Goal: Transaction & Acquisition: Download file/media

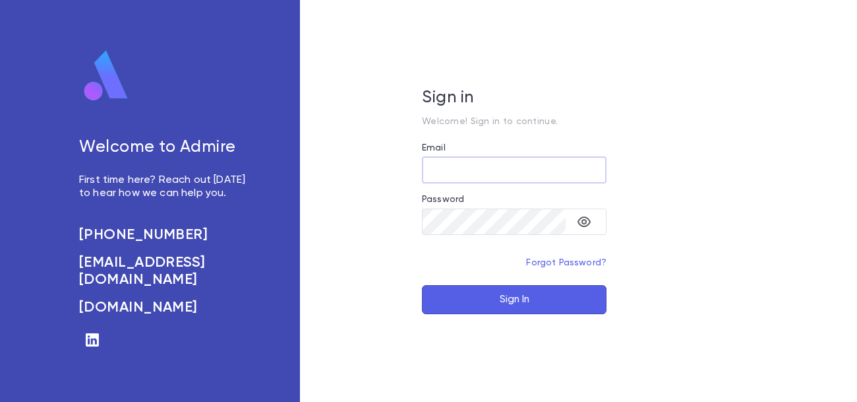
type input "**********"
click at [514, 301] on button "Sign In" at bounding box center [514, 299] width 185 height 29
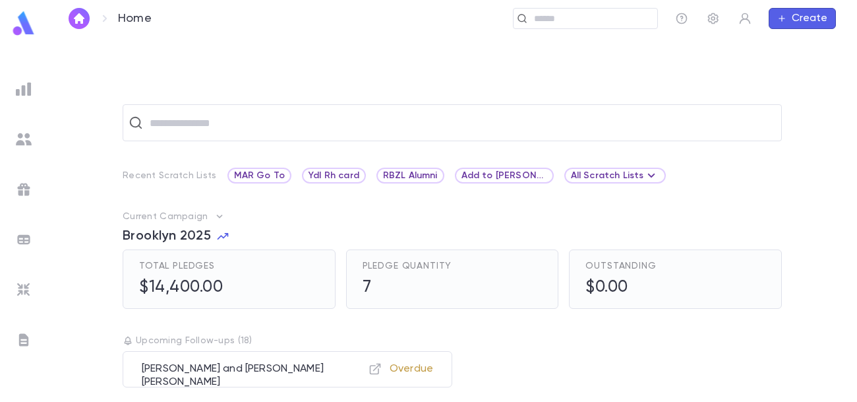
click at [26, 93] on img at bounding box center [24, 89] width 16 height 16
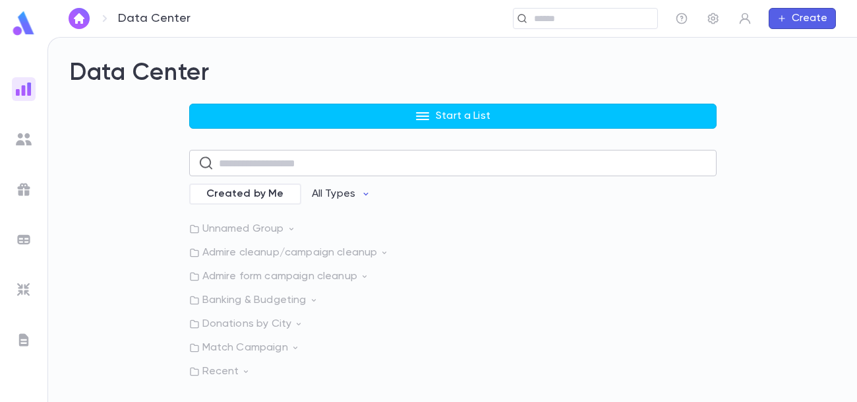
click at [245, 164] on input "text" at bounding box center [463, 163] width 489 height 26
type input "****"
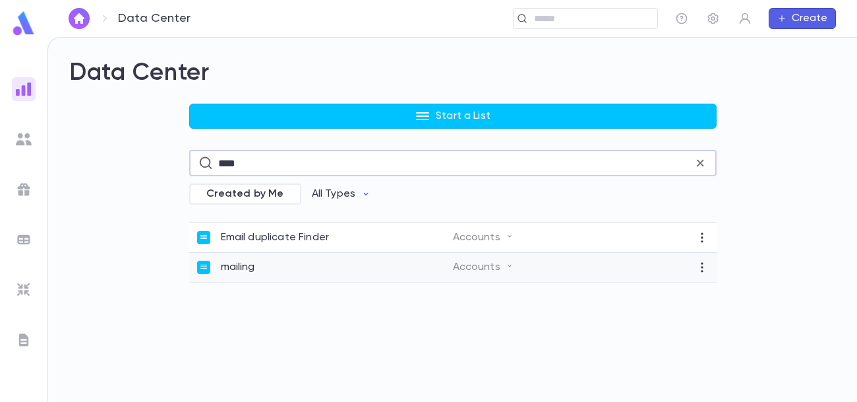
click at [264, 262] on div "mailing" at bounding box center [325, 266] width 256 height 13
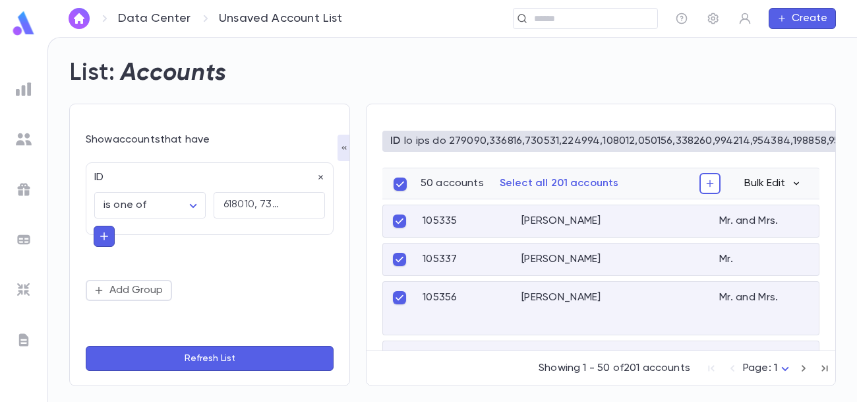
click at [787, 179] on button "Bulk Edit" at bounding box center [773, 183] width 73 height 21
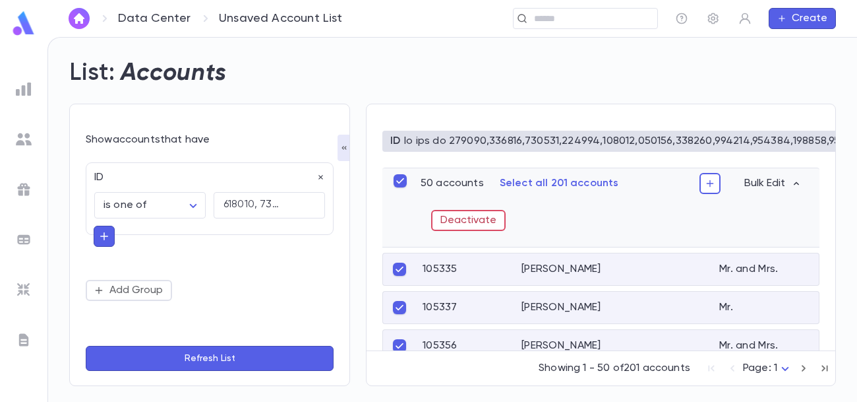
click at [641, 164] on div "ID 201 results Add Data Save as Report" at bounding box center [600, 146] width 437 height 42
click at [712, 186] on icon "button" at bounding box center [710, 183] width 11 height 13
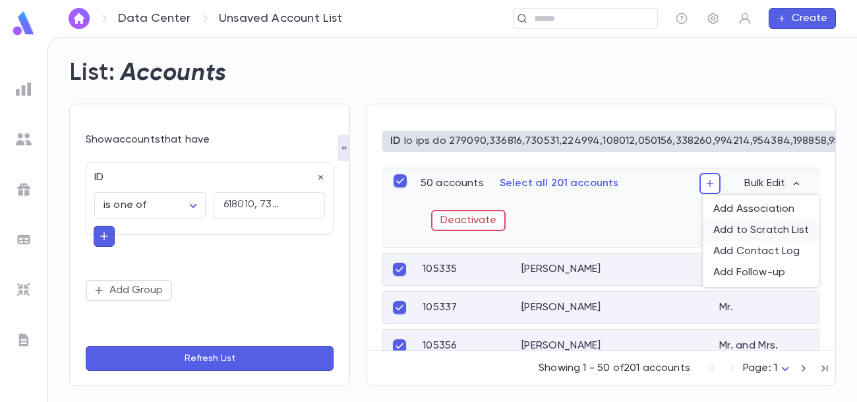
click at [739, 229] on li "Add to Scratch List" at bounding box center [761, 230] width 117 height 21
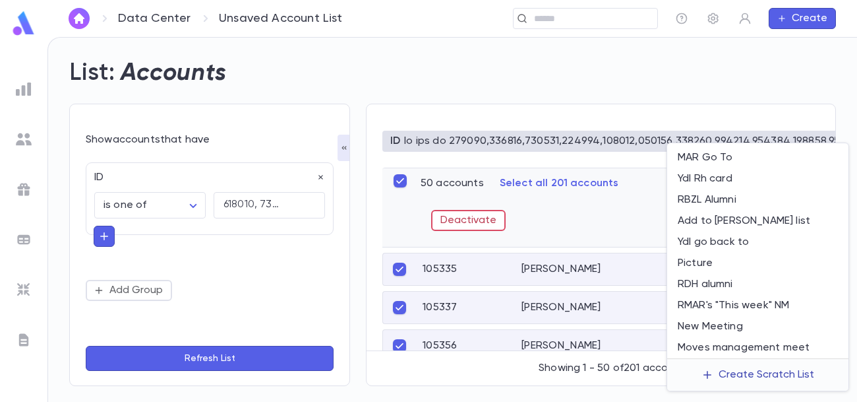
click at [725, 368] on div "Create Scratch List" at bounding box center [767, 374] width 96 height 13
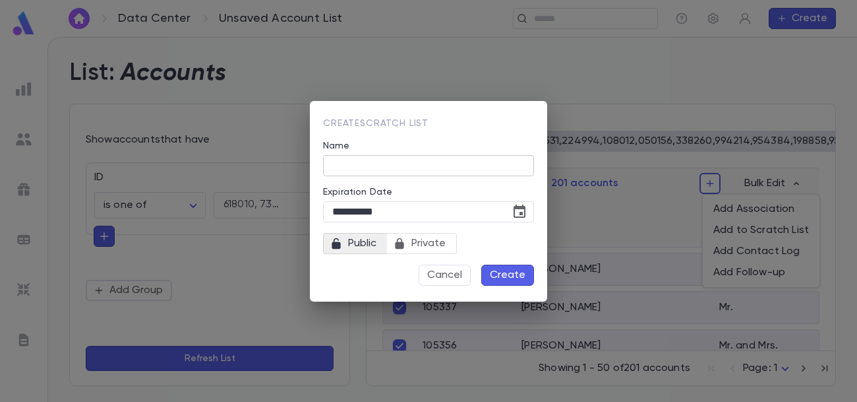
click at [413, 163] on input "Name" at bounding box center [428, 165] width 211 height 20
type input "**********"
click at [444, 241] on span "Private" at bounding box center [428, 243] width 45 height 18
click at [518, 278] on button "Create" at bounding box center [507, 274] width 53 height 21
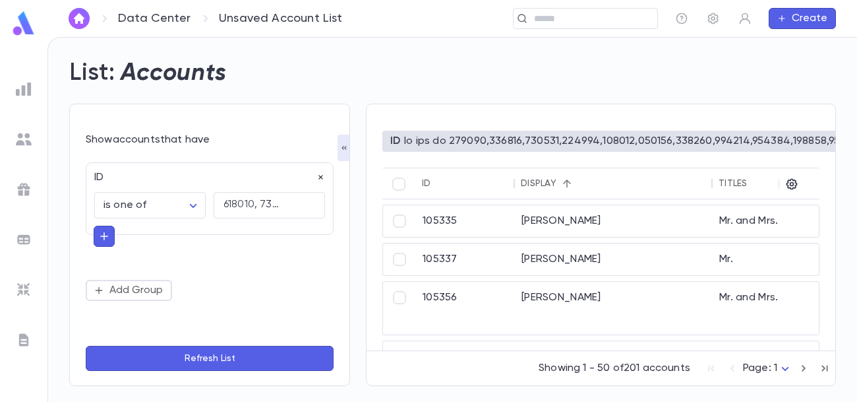
click at [320, 175] on icon "button" at bounding box center [320, 177] width 9 height 9
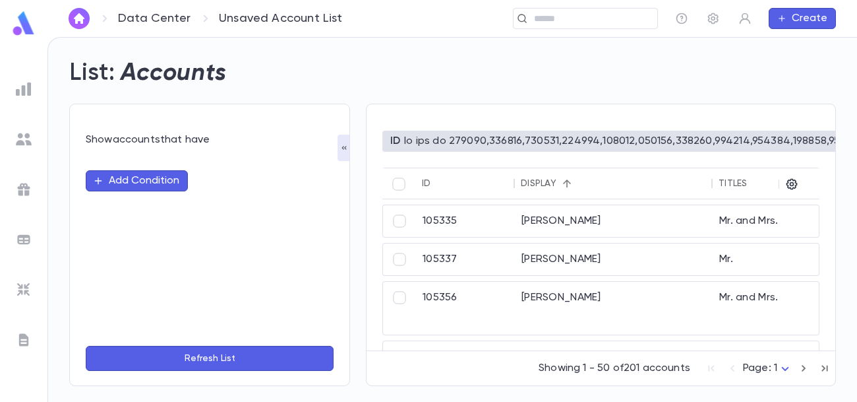
click at [146, 177] on button "Add Condition" at bounding box center [137, 180] width 102 height 21
click at [146, 177] on input "text" at bounding box center [204, 180] width 208 height 18
type input "***"
click at [140, 195] on ul "Scratch Lists" at bounding box center [210, 207] width 248 height 32
click at [148, 205] on li "Scratch Lists" at bounding box center [210, 206] width 248 height 21
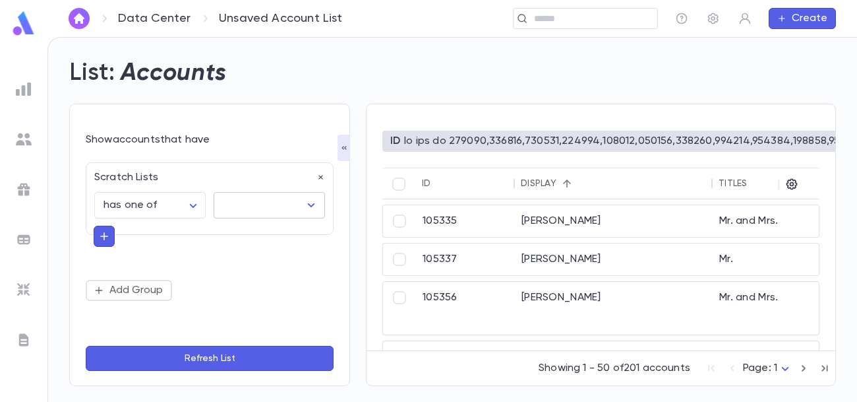
click at [303, 202] on icon "Open" at bounding box center [311, 205] width 16 height 16
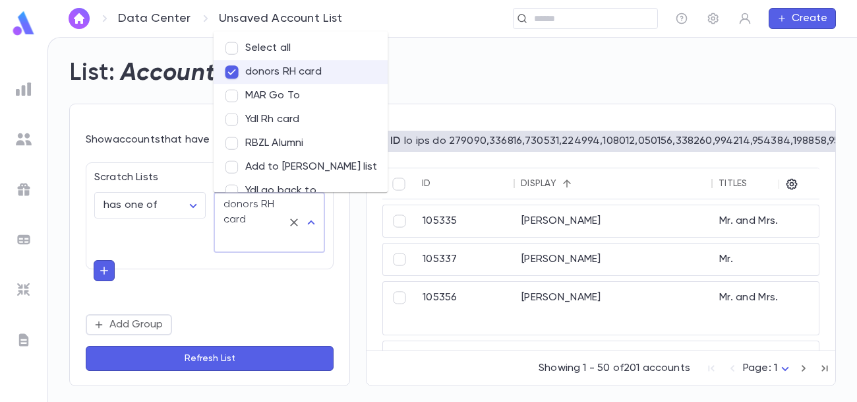
click at [219, 351] on button "Refresh List" at bounding box center [210, 358] width 248 height 25
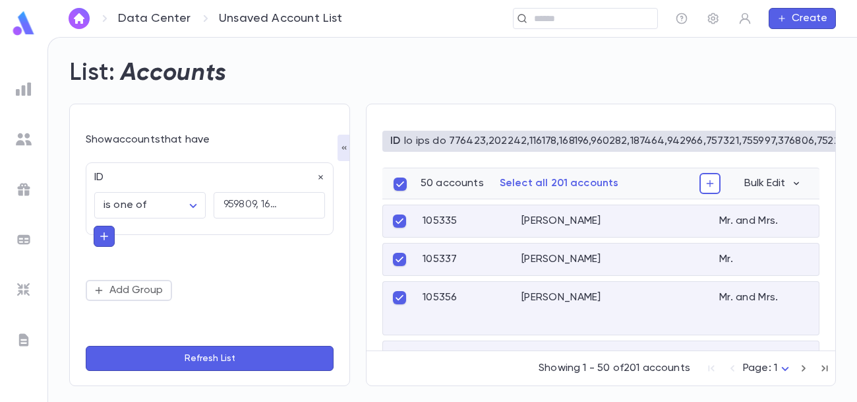
click at [547, 182] on p "Select all 201 accounts" at bounding box center [559, 183] width 119 height 13
click at [709, 180] on icon "button" at bounding box center [710, 183] width 11 height 13
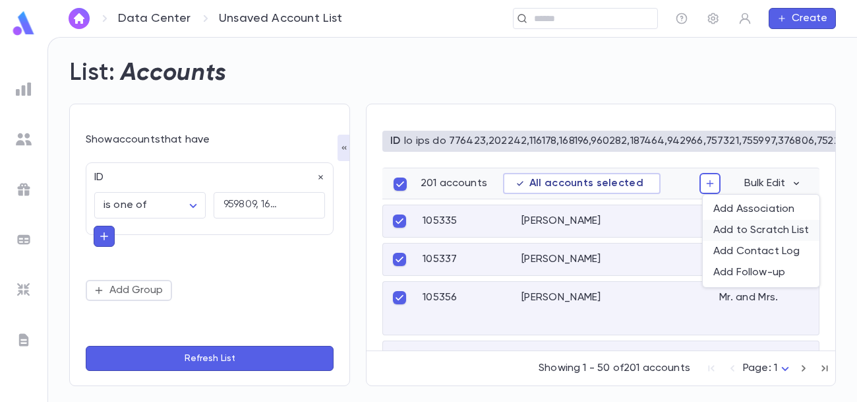
click at [737, 229] on li "Add to Scratch List" at bounding box center [761, 230] width 117 height 21
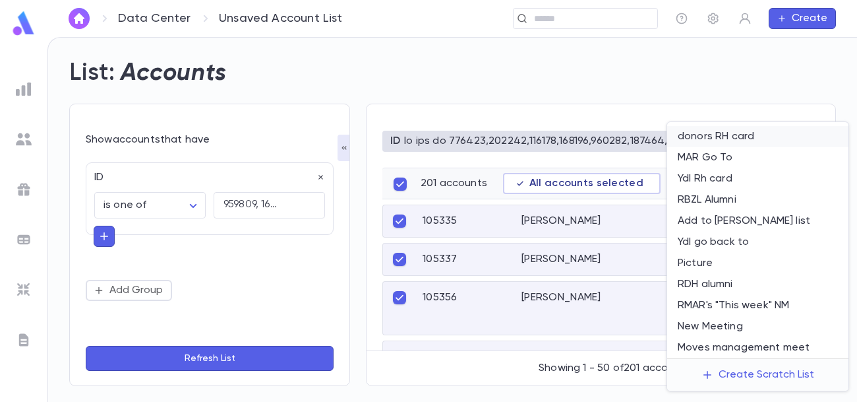
click at [746, 141] on li "donors RH card" at bounding box center [757, 136] width 181 height 21
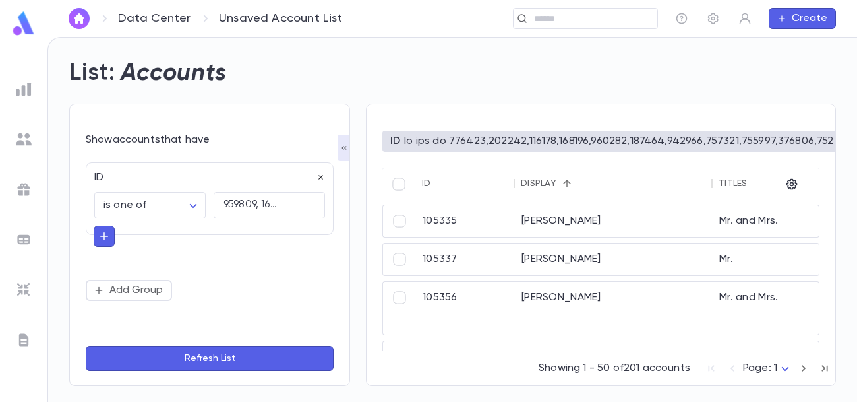
click at [317, 178] on icon "button" at bounding box center [320, 177] width 9 height 9
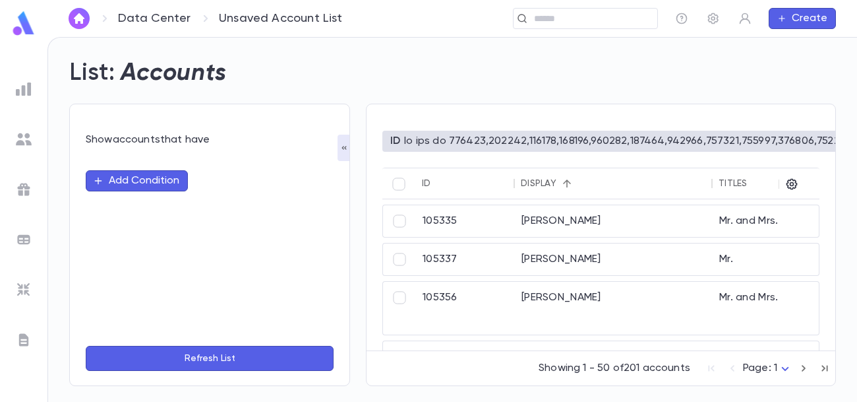
click at [154, 172] on button "Add Condition" at bounding box center [137, 180] width 102 height 21
type input "**"
click at [125, 209] on li "Scratch Lists" at bounding box center [210, 206] width 248 height 21
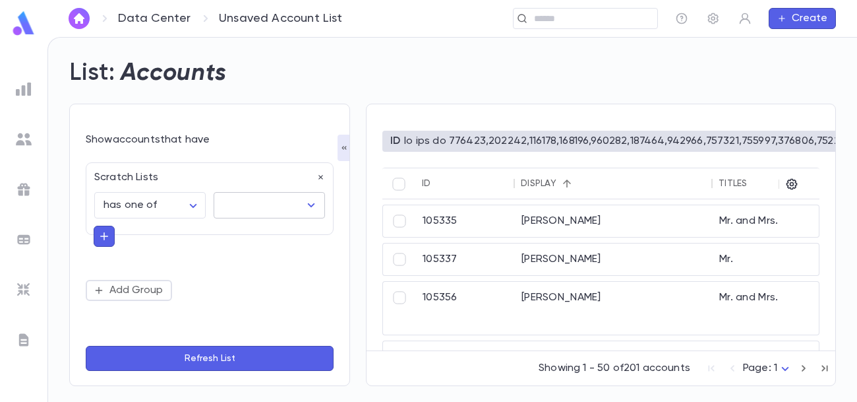
click at [253, 202] on input "text" at bounding box center [260, 205] width 80 height 25
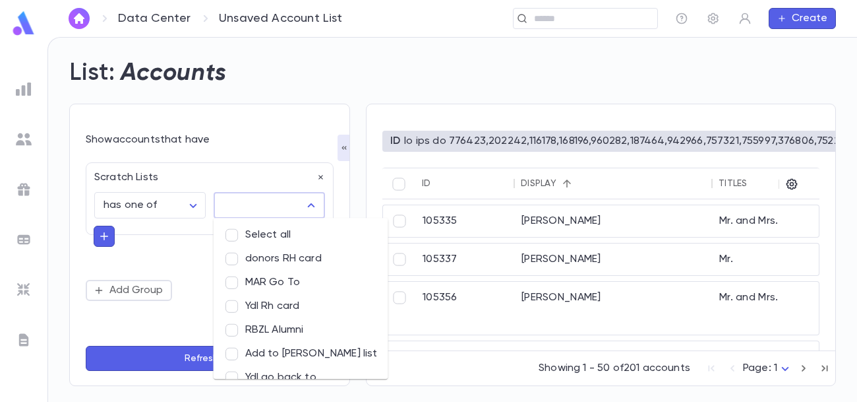
click at [270, 256] on li "donors RH card" at bounding box center [301, 259] width 175 height 24
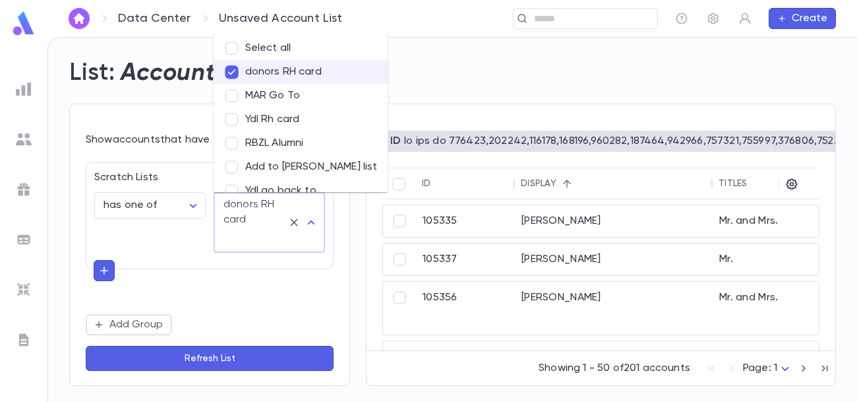
click at [202, 355] on button "Refresh List" at bounding box center [210, 358] width 248 height 25
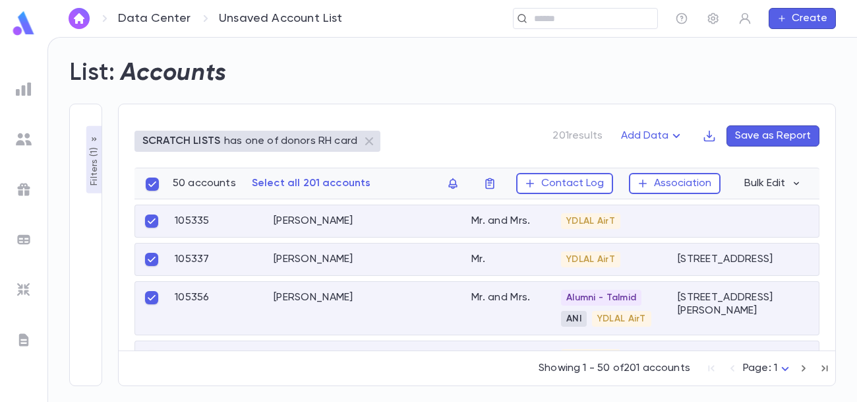
click at [313, 185] on p "Select all 201 accounts" at bounding box center [311, 183] width 119 height 13
click at [454, 140] on div "SCRATCH LISTS has one of donors RH card 201 results Add Data Save as Report" at bounding box center [477, 146] width 685 height 42
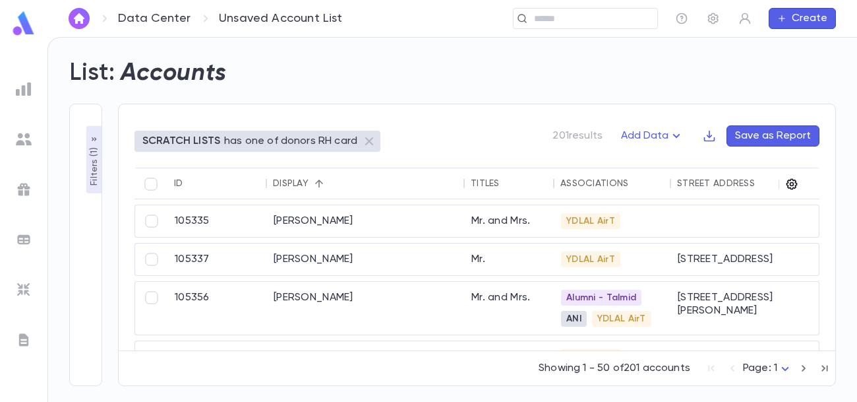
click at [792, 181] on icon "button" at bounding box center [792, 184] width 11 height 11
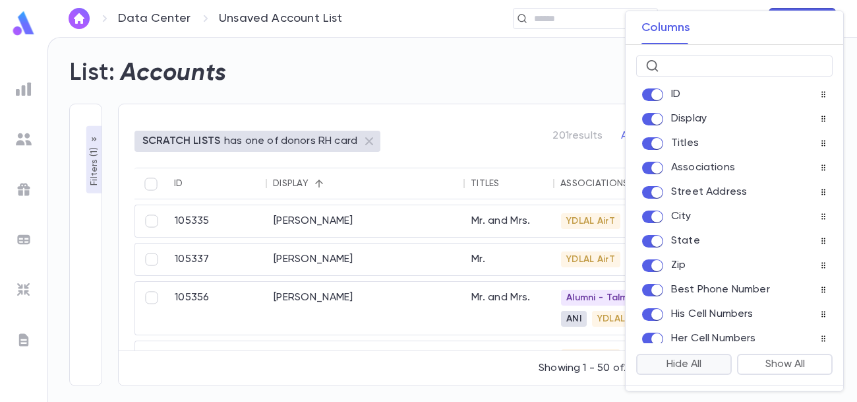
click at [691, 361] on button "Hide All" at bounding box center [684, 363] width 96 height 21
click at [590, 89] on div at bounding box center [428, 201] width 857 height 402
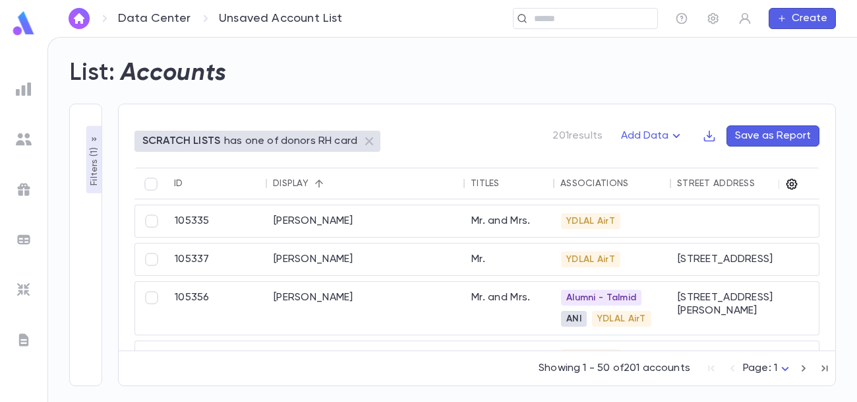
click at [789, 184] on icon "button" at bounding box center [791, 183] width 13 height 13
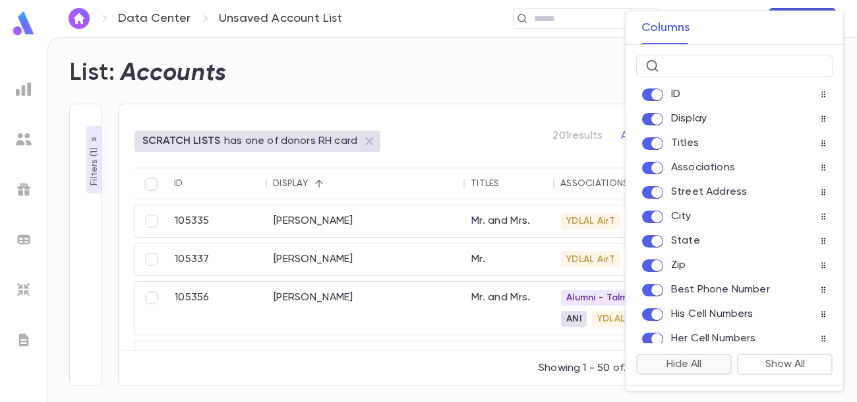
click at [684, 357] on button "Hide All" at bounding box center [684, 363] width 96 height 21
click at [771, 60] on input "text" at bounding box center [744, 66] width 159 height 20
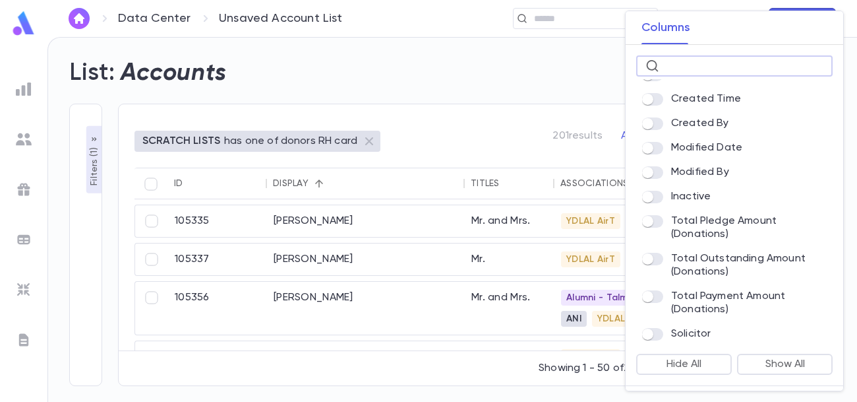
click at [548, 64] on div at bounding box center [428, 201] width 857 height 402
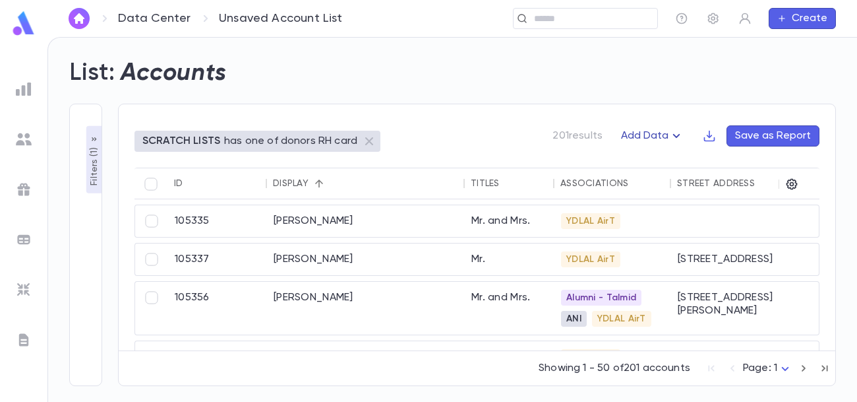
click at [679, 138] on icon "button" at bounding box center [677, 136] width 16 height 16
click at [580, 104] on div at bounding box center [428, 201] width 857 height 402
click at [557, 86] on div "List: Accounts" at bounding box center [444, 65] width 783 height 45
click at [789, 184] on icon "button" at bounding box center [791, 183] width 13 height 13
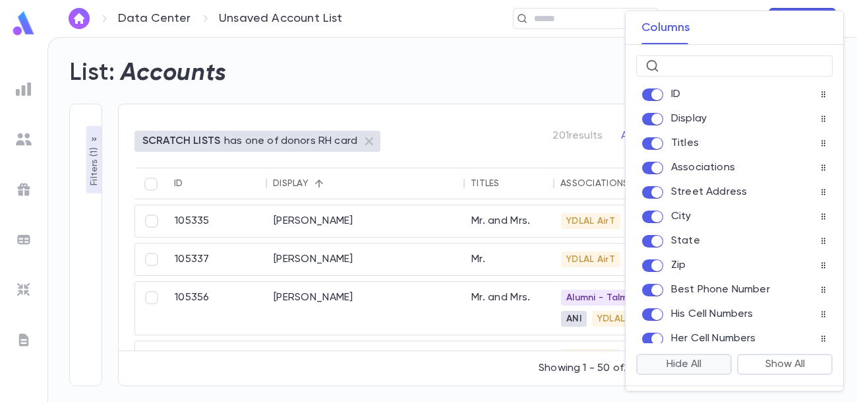
click at [682, 365] on button "Hide All" at bounding box center [684, 363] width 96 height 21
click at [585, 86] on div at bounding box center [428, 201] width 857 height 402
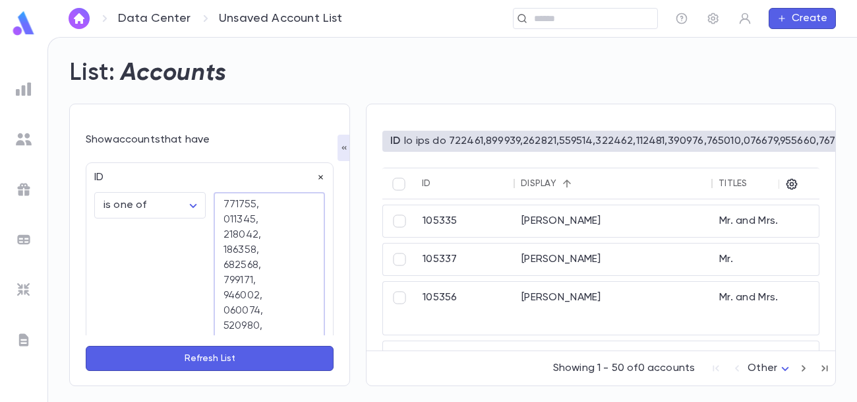
click at [315, 177] on div "ID" at bounding box center [205, 173] width 239 height 21
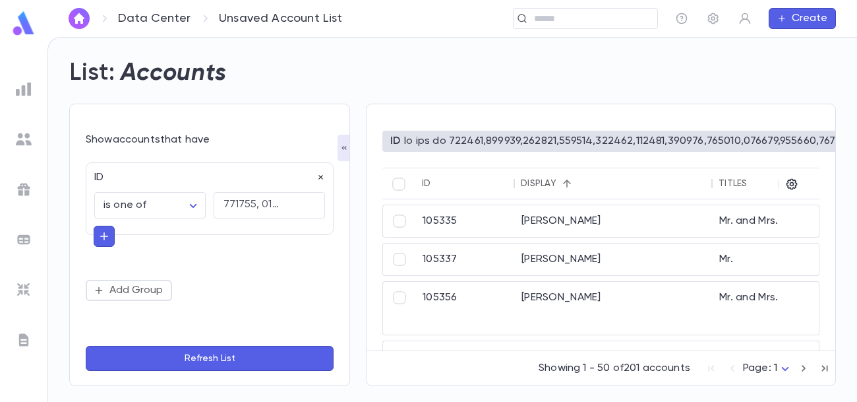
click at [322, 177] on icon "button" at bounding box center [320, 177] width 9 height 9
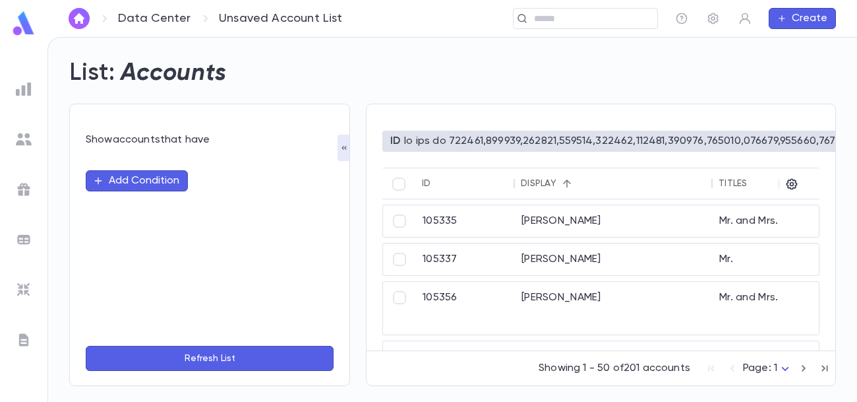
click at [253, 355] on button "Refresh List" at bounding box center [210, 358] width 248 height 25
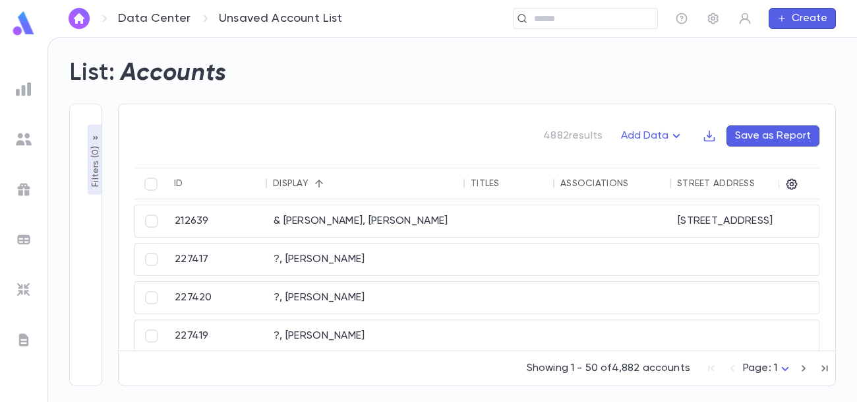
click at [96, 154] on p "Filters ( 0 )" at bounding box center [95, 165] width 13 height 44
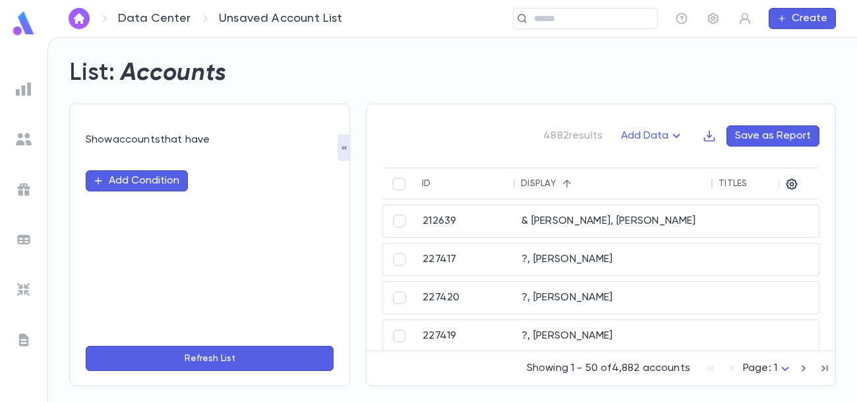
click at [125, 184] on button "Add Condition" at bounding box center [137, 180] width 102 height 21
type input "****"
click at [126, 197] on li "Scratch Lists" at bounding box center [210, 206] width 248 height 21
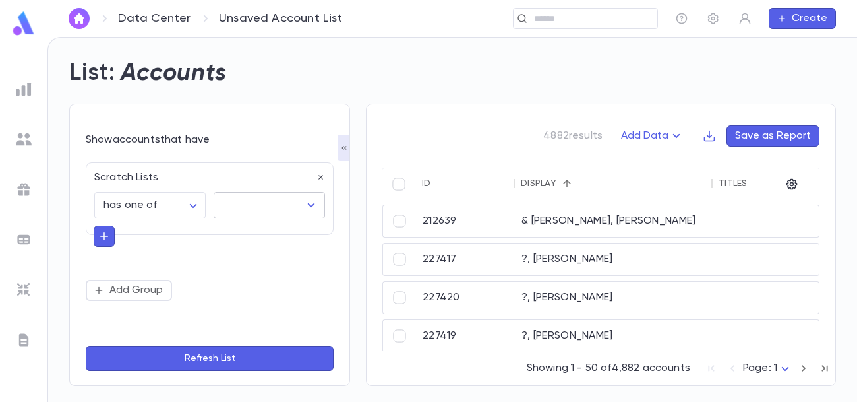
click at [232, 204] on input "text" at bounding box center [260, 205] width 80 height 25
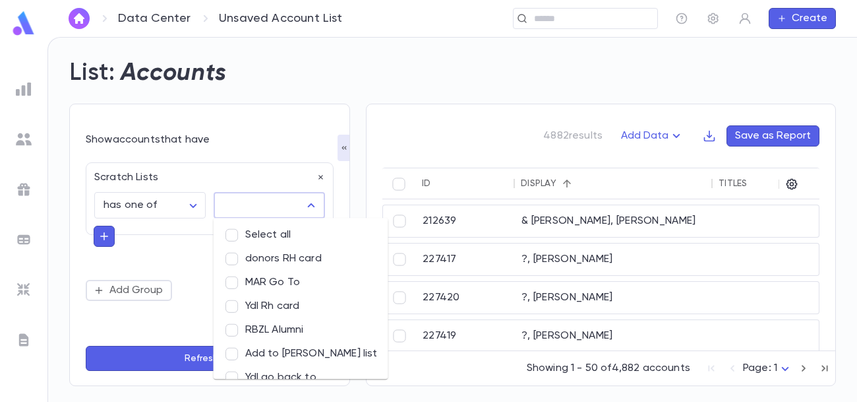
click at [266, 255] on li "donors RH card" at bounding box center [301, 259] width 175 height 24
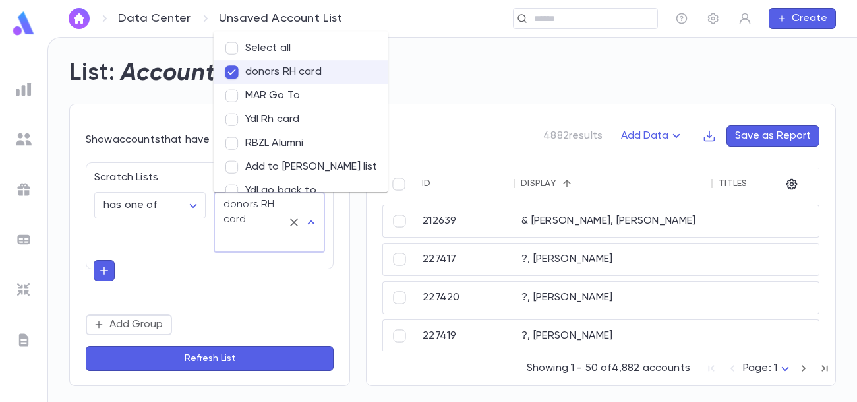
click at [255, 355] on button "Refresh List" at bounding box center [210, 358] width 248 height 25
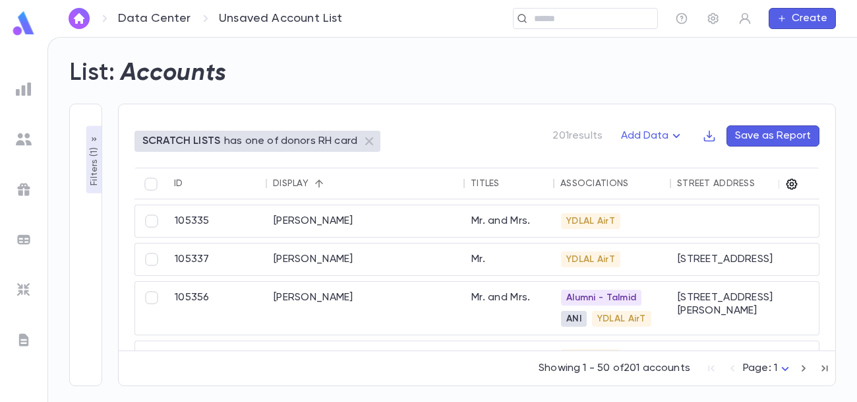
click at [795, 181] on icon "button" at bounding box center [792, 184] width 11 height 11
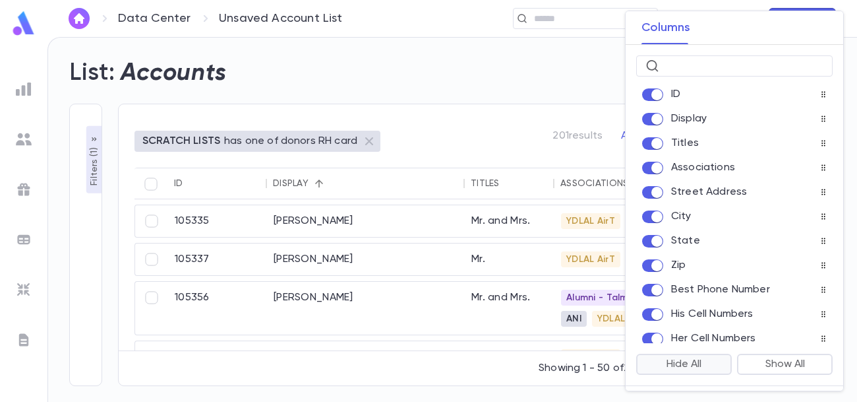
click at [696, 370] on button "Hide All" at bounding box center [684, 363] width 96 height 21
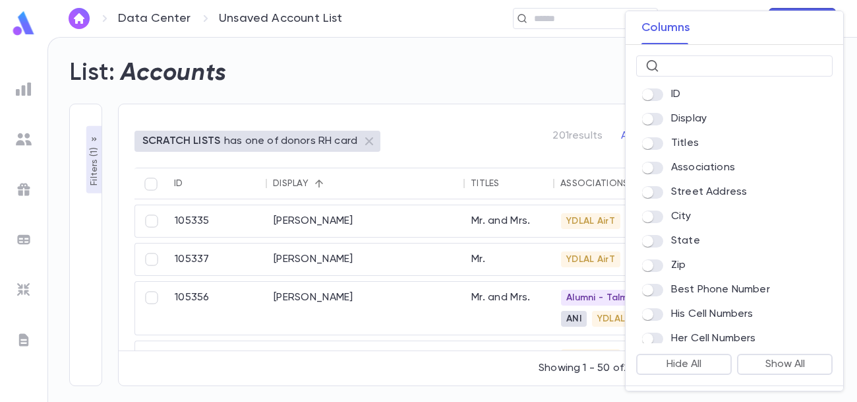
click at [551, 82] on div at bounding box center [428, 201] width 857 height 402
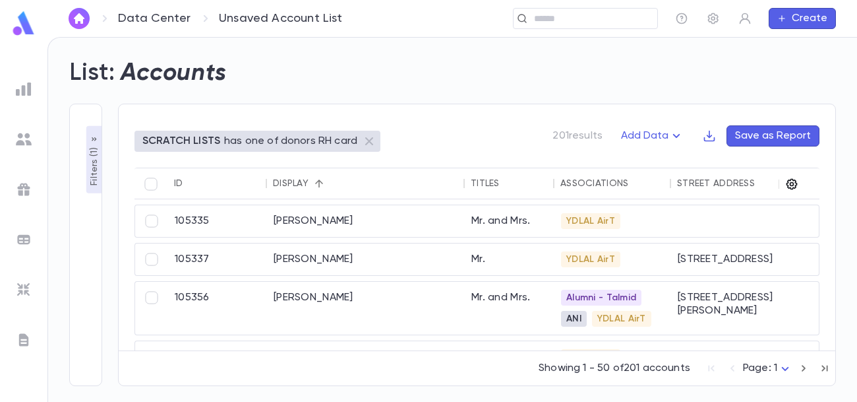
click at [798, 184] on icon "button" at bounding box center [791, 183] width 13 height 13
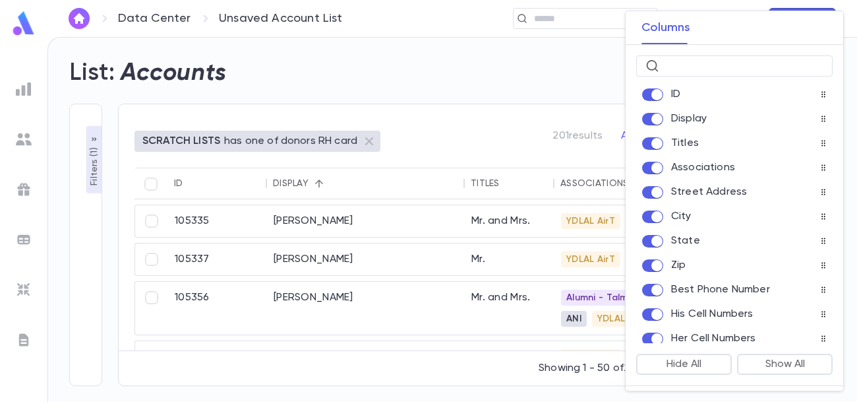
click at [504, 38] on div at bounding box center [428, 201] width 857 height 402
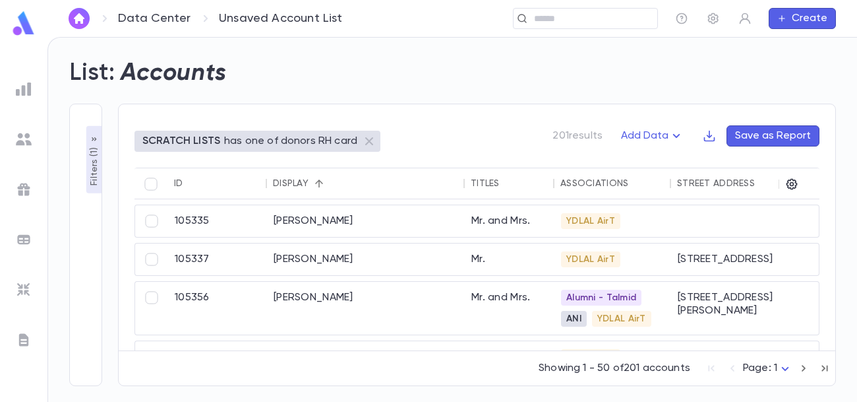
click at [101, 162] on div "**********" at bounding box center [85, 245] width 33 height 282
click at [96, 167] on p "Filters ( 1 )" at bounding box center [94, 164] width 13 height 41
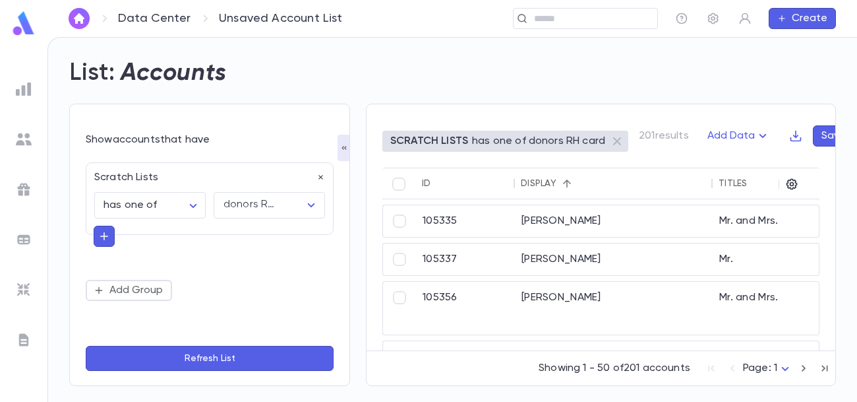
click at [233, 361] on button "Refresh List" at bounding box center [210, 358] width 248 height 25
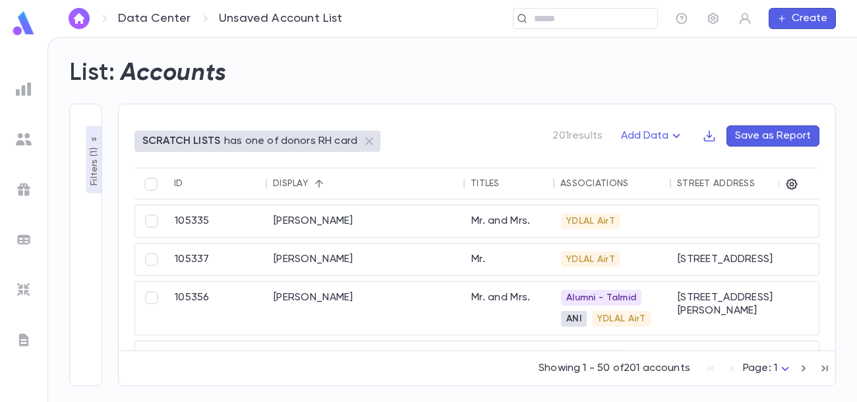
click at [24, 87] on img at bounding box center [24, 89] width 16 height 16
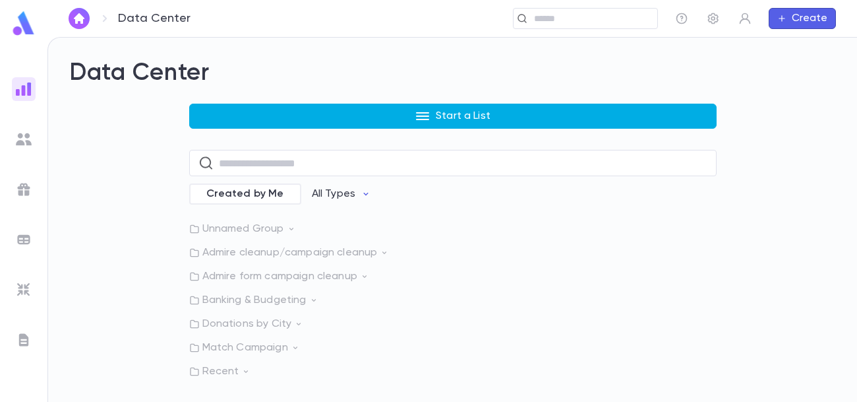
click at [350, 117] on button "Start a List" at bounding box center [452, 116] width 527 height 25
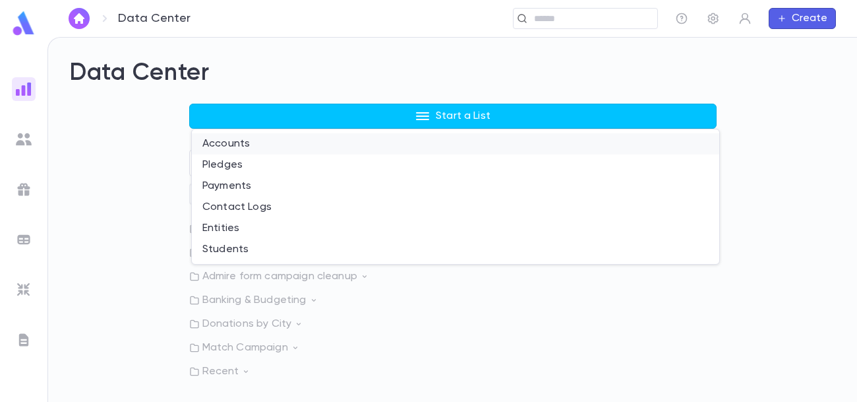
click at [293, 139] on li "Accounts" at bounding box center [455, 143] width 527 height 21
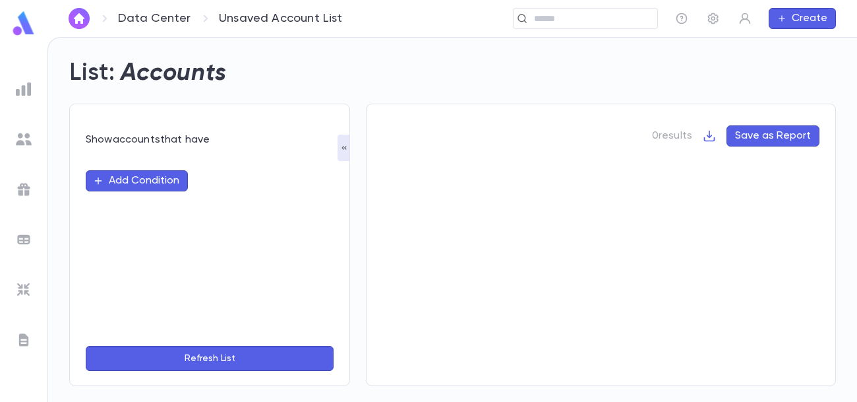
click at [25, 29] on img at bounding box center [24, 24] width 26 height 26
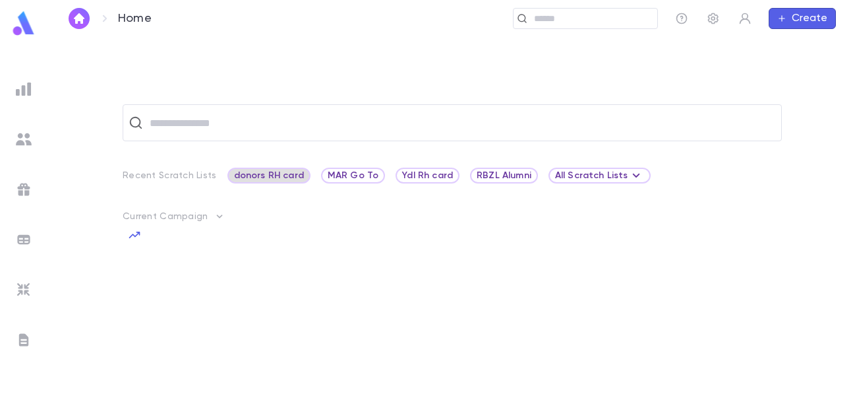
click at [284, 173] on span "donors RH card" at bounding box center [269, 175] width 80 height 11
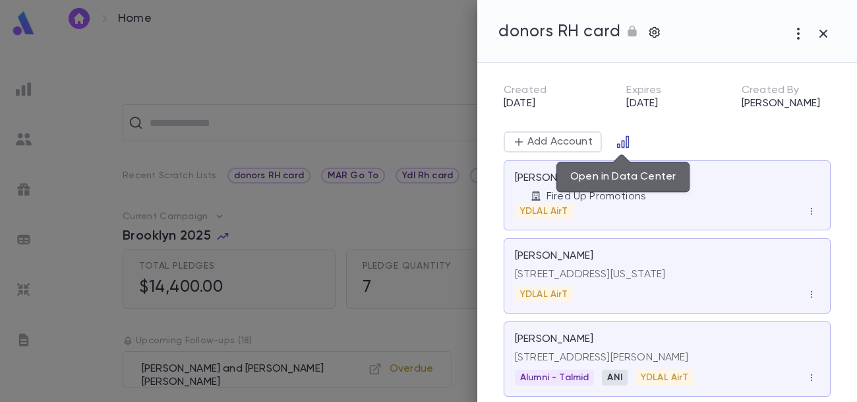
click at [623, 144] on icon "Open in Data Center" at bounding box center [623, 142] width 12 height 12
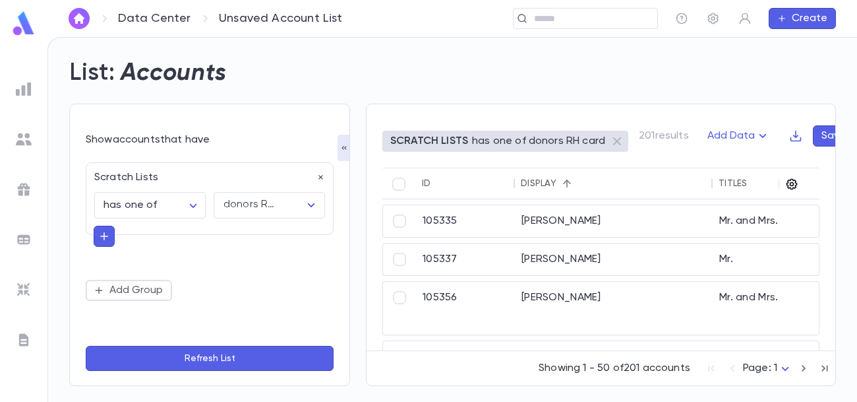
click at [793, 183] on icon "button" at bounding box center [792, 184] width 11 height 11
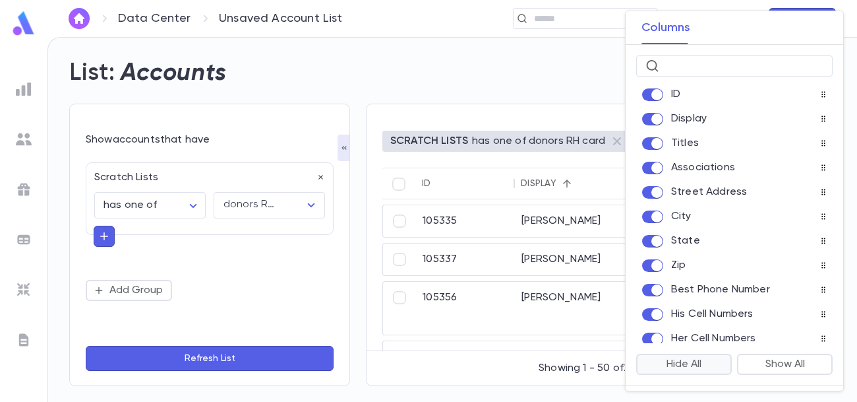
click at [674, 359] on button "Hide All" at bounding box center [684, 363] width 96 height 21
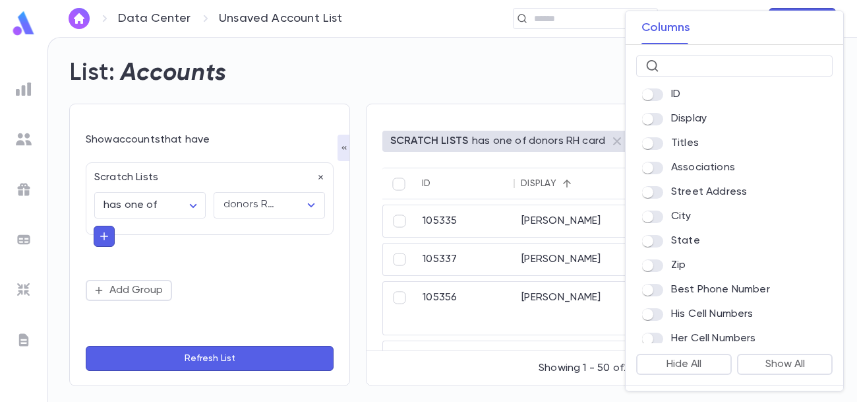
click at [578, 76] on div at bounding box center [428, 201] width 857 height 402
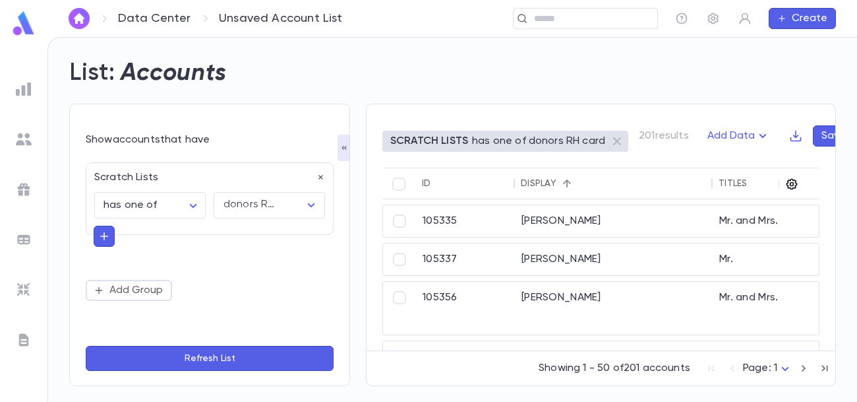
click at [795, 183] on icon "button" at bounding box center [791, 183] width 13 height 13
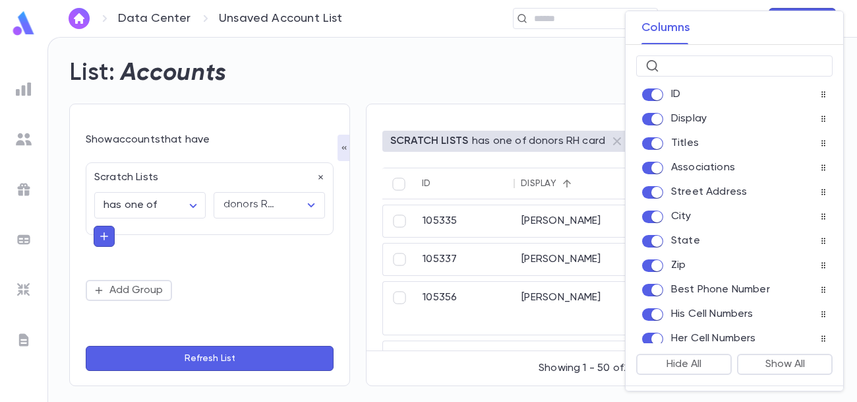
click at [225, 361] on div at bounding box center [428, 201] width 857 height 402
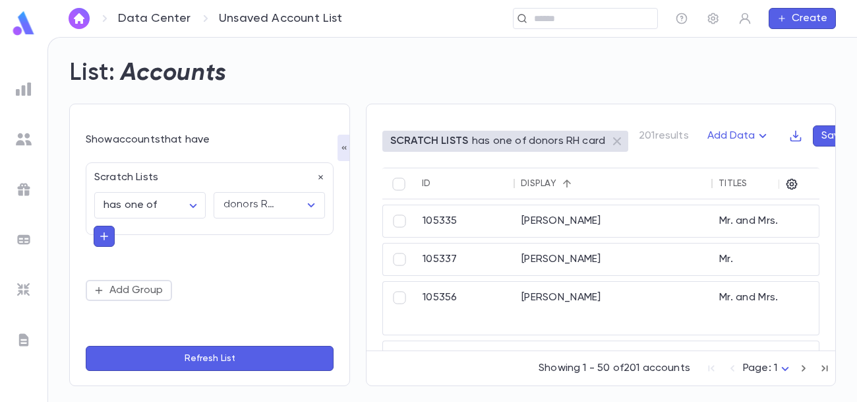
click at [225, 361] on button "Refresh List" at bounding box center [210, 358] width 248 height 25
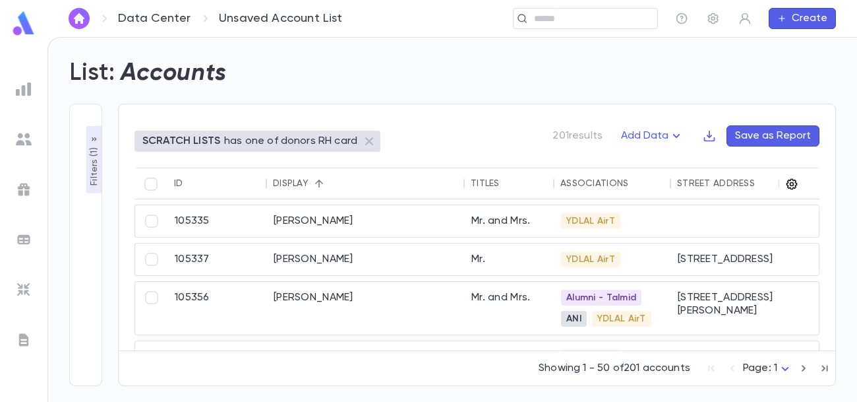
click at [792, 182] on icon "button" at bounding box center [792, 184] width 11 height 11
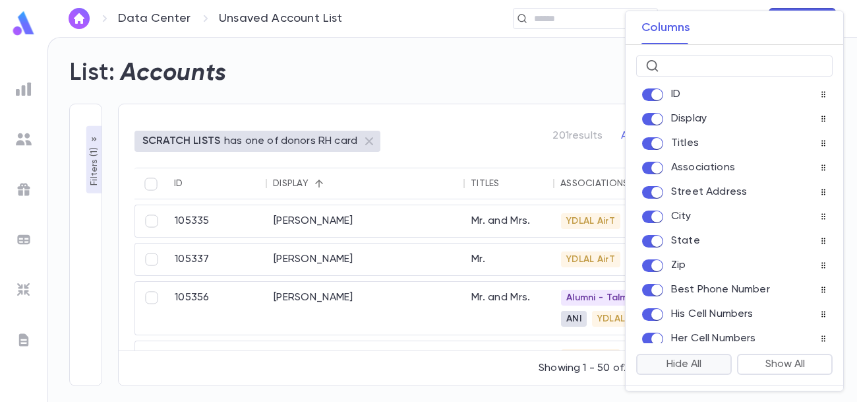
click at [682, 363] on button "Hide All" at bounding box center [684, 363] width 96 height 21
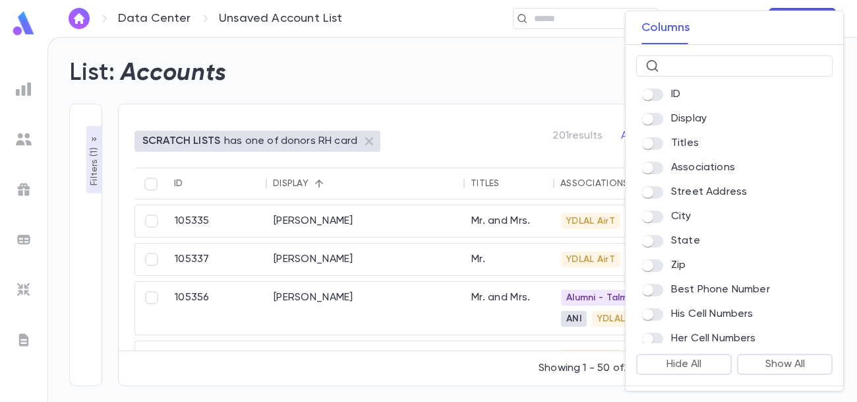
click at [505, 71] on div at bounding box center [428, 201] width 857 height 402
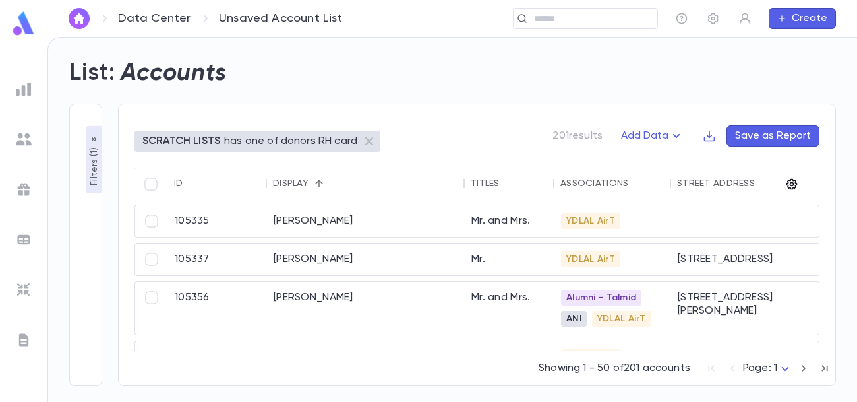
click at [791, 185] on icon "button" at bounding box center [792, 184] width 11 height 11
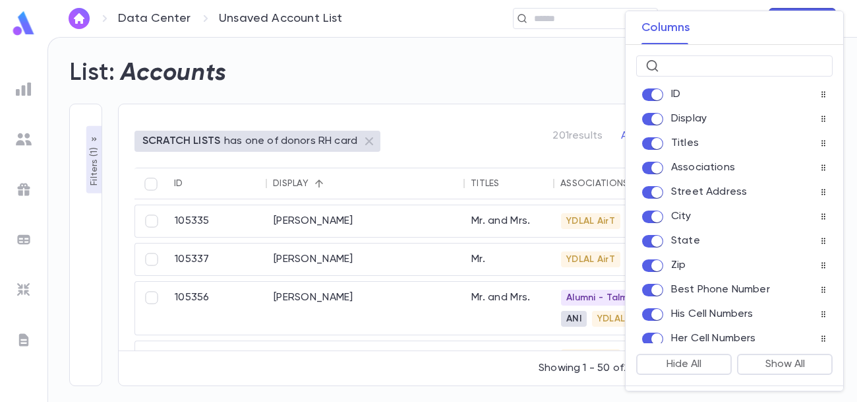
click at [536, 77] on div at bounding box center [428, 201] width 857 height 402
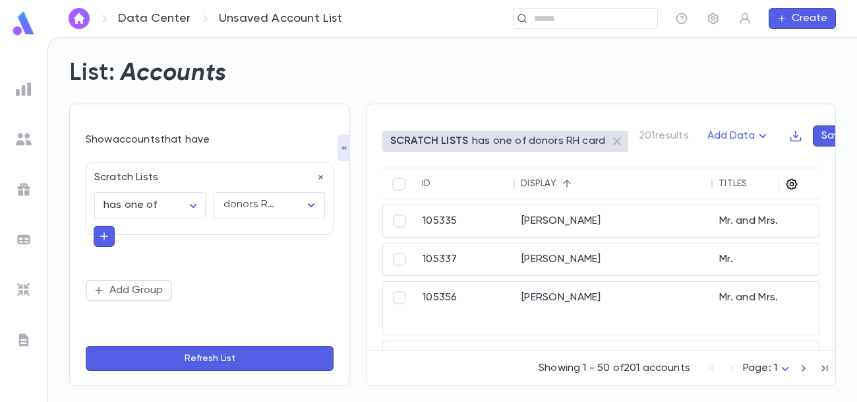
click at [795, 185] on icon "button" at bounding box center [792, 184] width 11 height 11
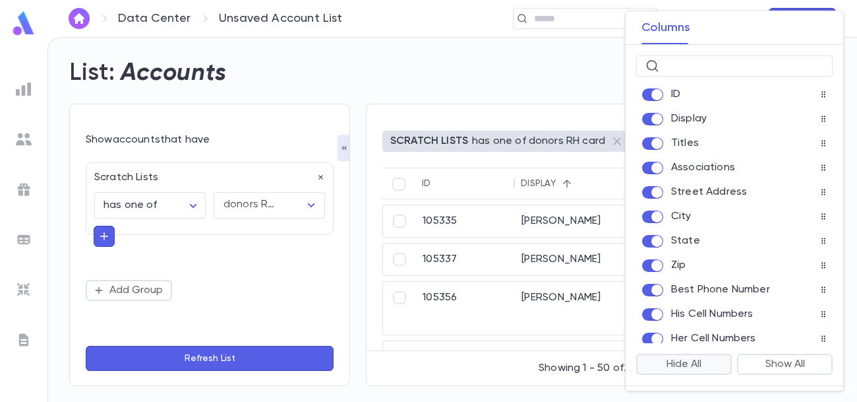
click at [692, 364] on button "Hide All" at bounding box center [684, 363] width 96 height 21
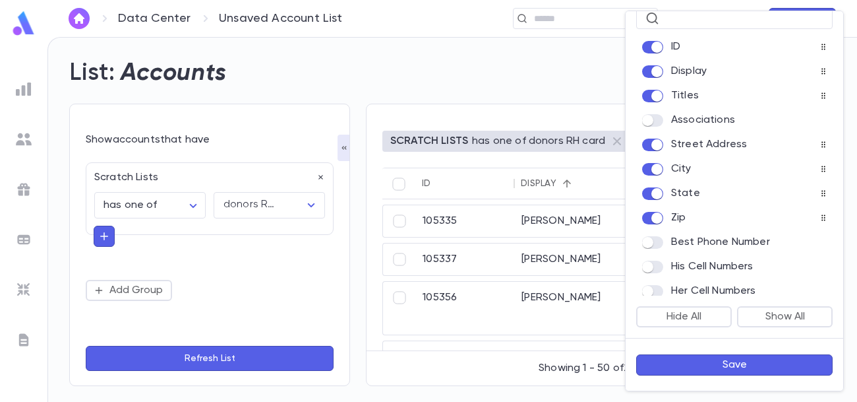
click at [735, 369] on button "Save" at bounding box center [734, 364] width 196 height 21
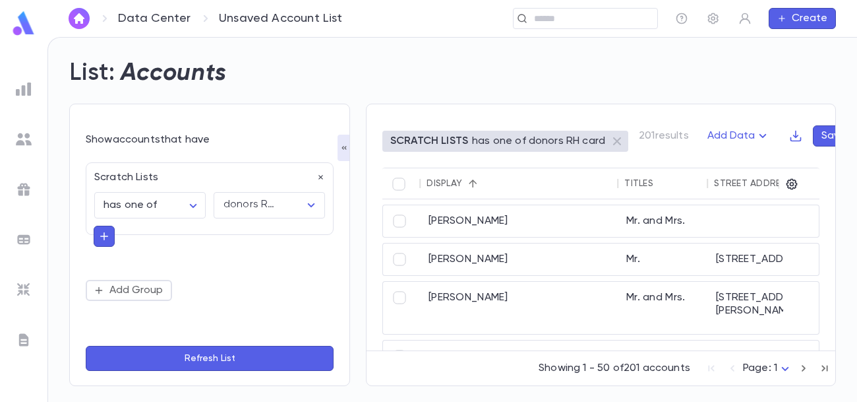
scroll to position [0, 95]
click at [345, 145] on icon "button" at bounding box center [344, 147] width 11 height 11
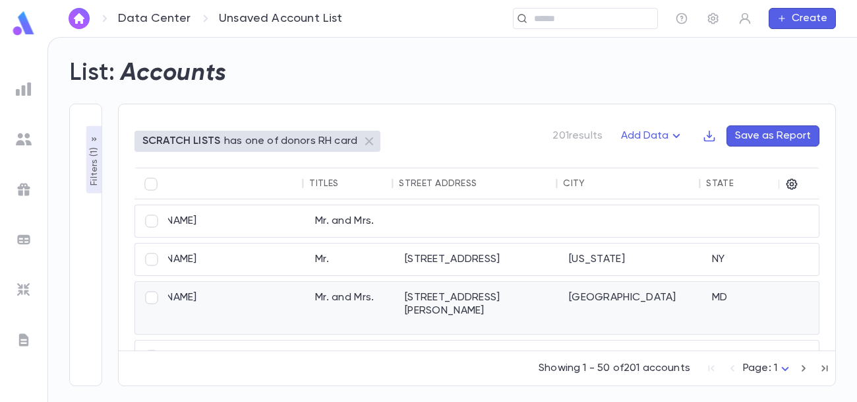
scroll to position [0, 137]
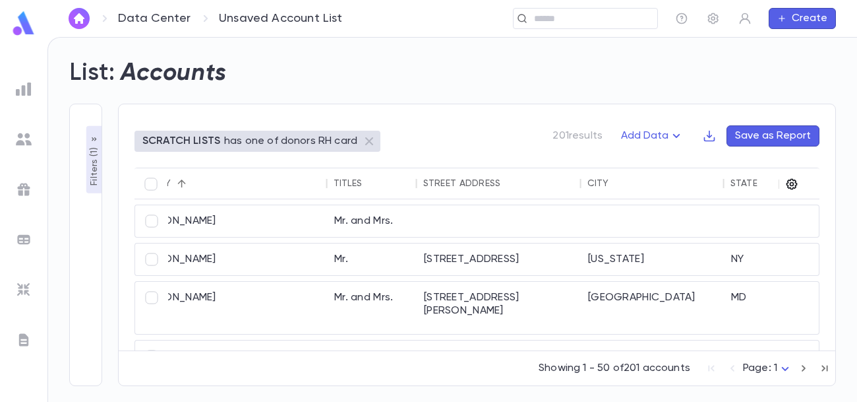
click at [790, 184] on icon "button" at bounding box center [792, 184] width 11 height 11
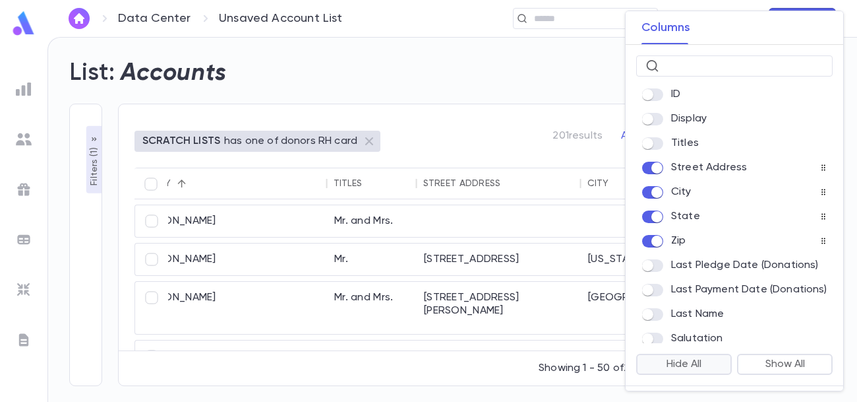
scroll to position [47, 0]
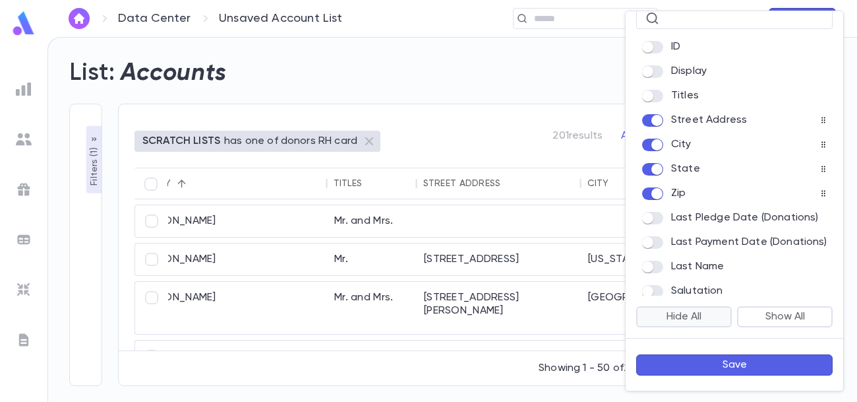
click at [713, 367] on button "Save" at bounding box center [734, 364] width 196 height 21
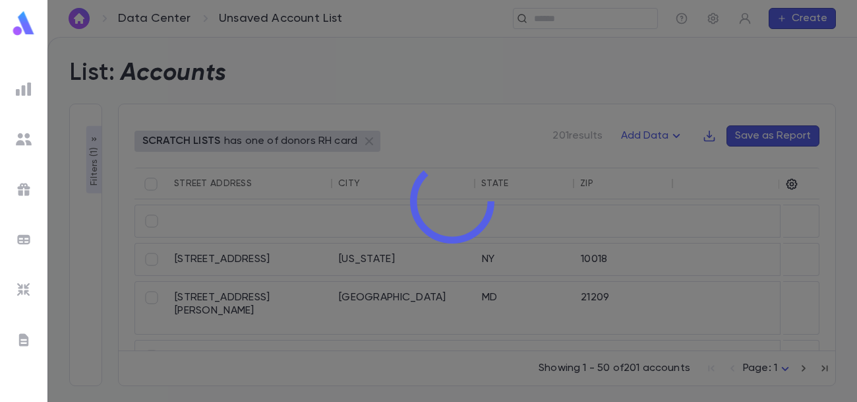
scroll to position [0, 0]
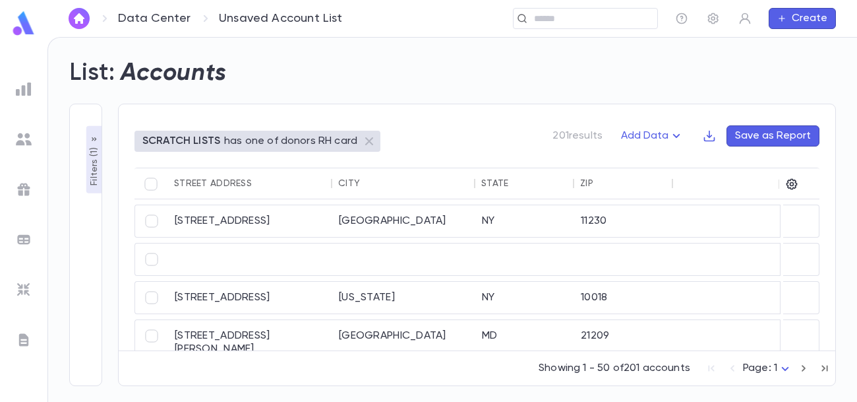
click at [247, 183] on div "Street Address" at bounding box center [213, 183] width 78 height 11
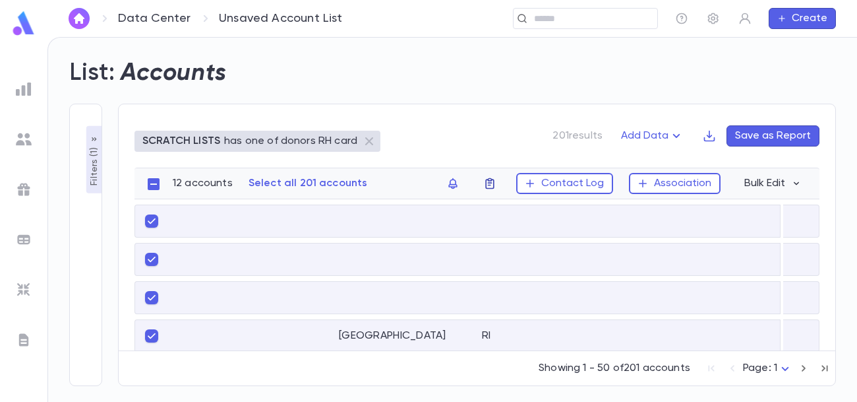
click at [492, 183] on icon "button" at bounding box center [489, 183] width 13 height 13
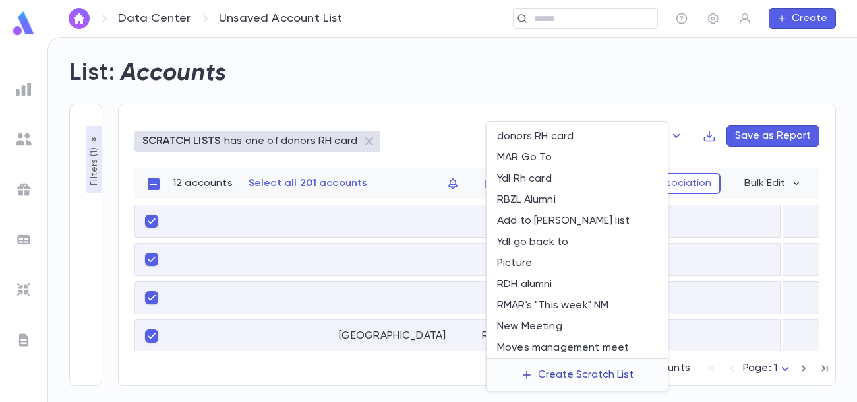
click at [531, 375] on icon "button" at bounding box center [527, 375] width 12 height 12
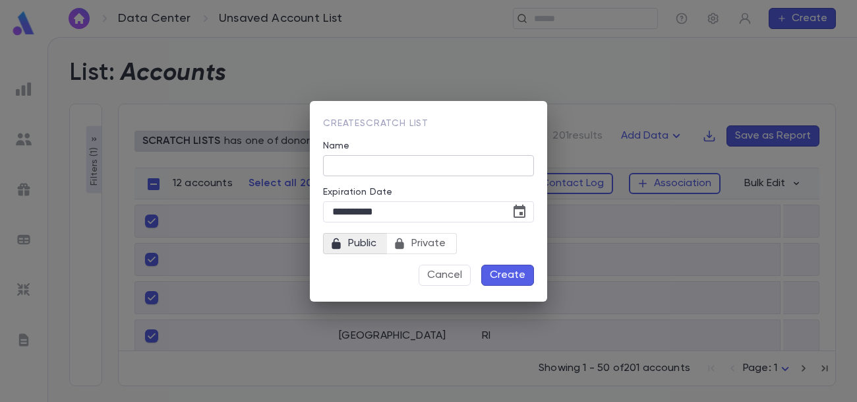
click at [433, 170] on input "Name" at bounding box center [428, 165] width 211 height 20
type input "**********"
click at [504, 272] on button "Create" at bounding box center [507, 274] width 53 height 21
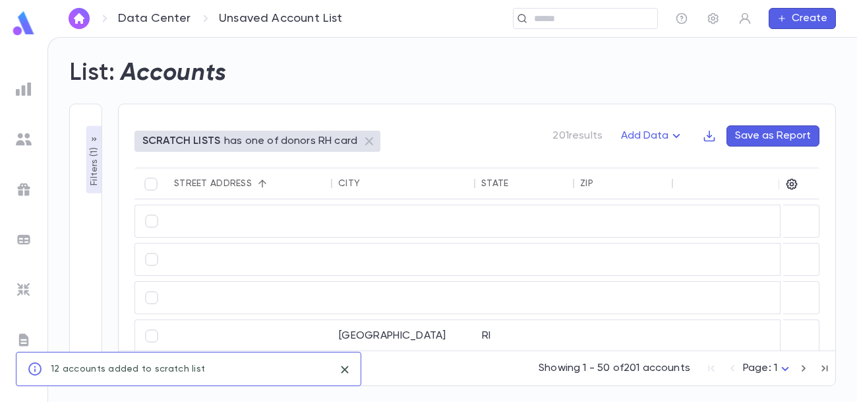
click at [93, 171] on p "Filters ( 1 )" at bounding box center [94, 164] width 13 height 41
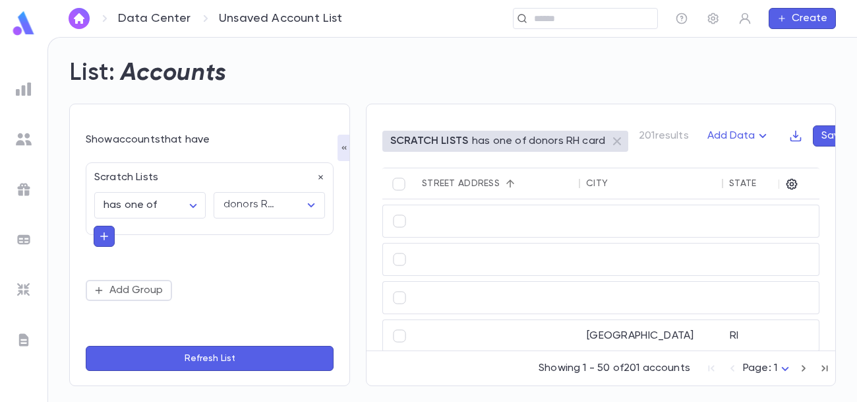
click at [104, 237] on icon "button" at bounding box center [104, 236] width 8 height 8
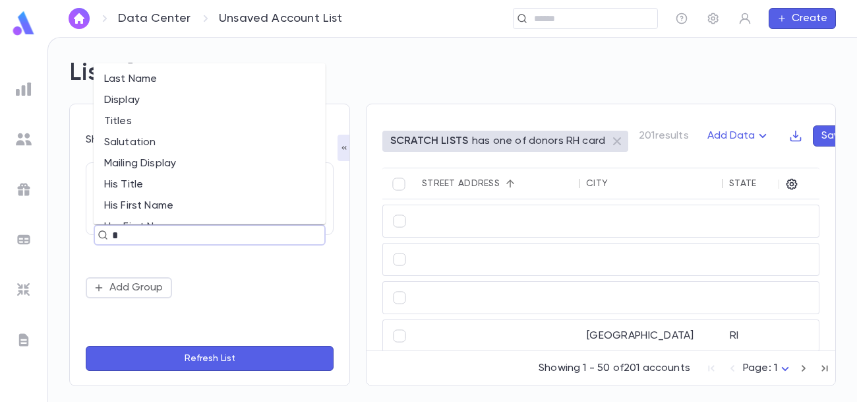
type input "**"
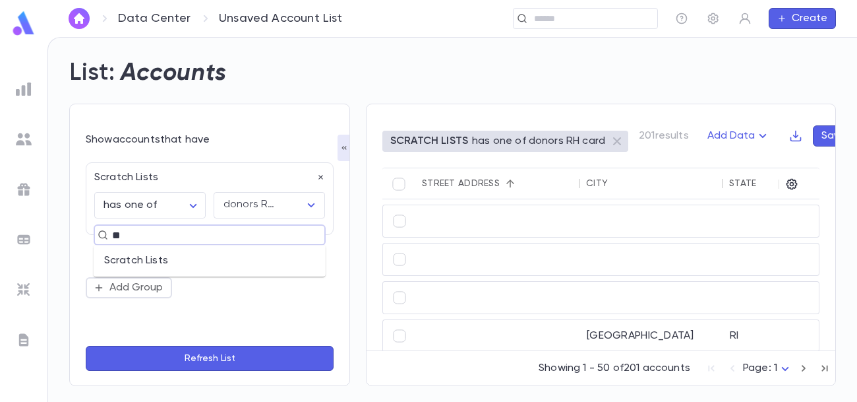
click at [160, 253] on li "Scratch Lists" at bounding box center [210, 260] width 232 height 21
click at [177, 287] on body "**********" at bounding box center [428, 219] width 857 height 365
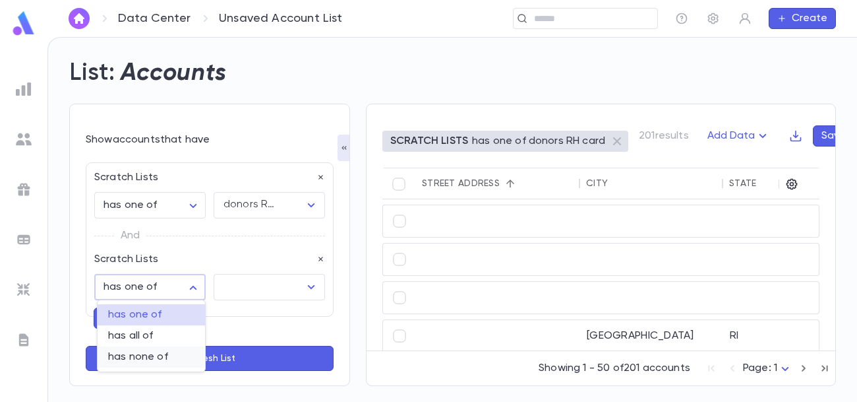
click at [174, 352] on span "has none of" at bounding box center [151, 356] width 86 height 13
type input "**********"
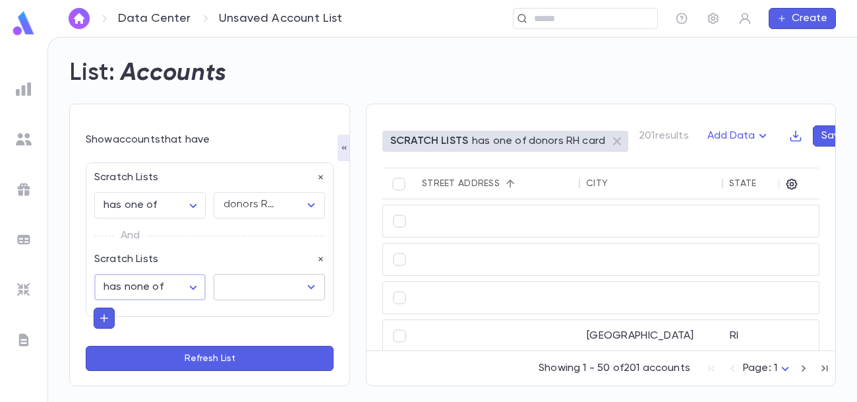
click at [267, 287] on input "text" at bounding box center [260, 286] width 80 height 25
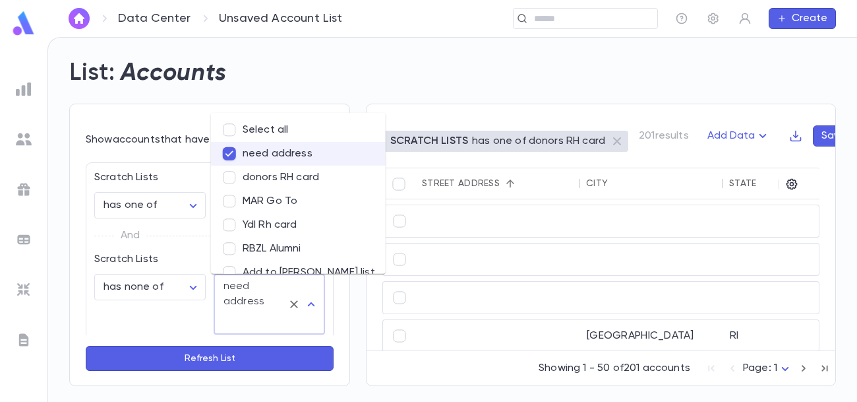
click at [210, 353] on button "Refresh List" at bounding box center [210, 358] width 248 height 25
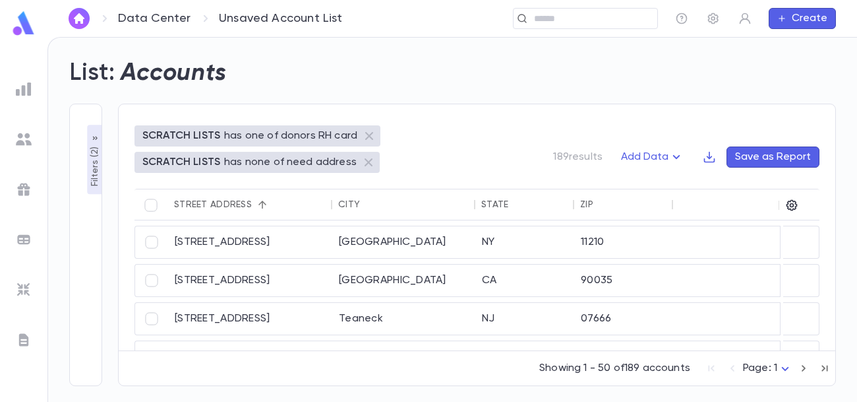
click at [361, 202] on button "Sort" at bounding box center [370, 204] width 21 height 21
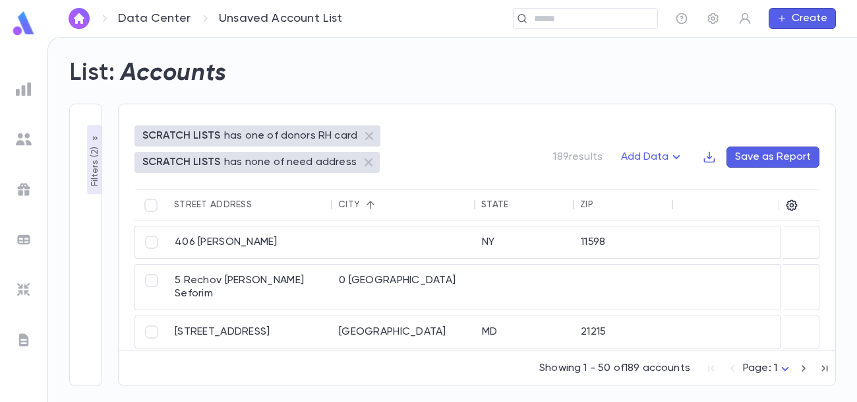
click at [370, 201] on icon "Sort" at bounding box center [371, 204] width 12 height 12
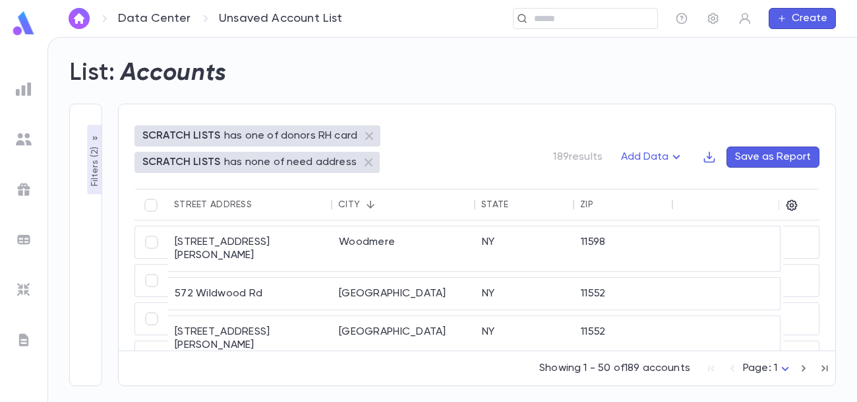
click at [372, 205] on icon "Sort" at bounding box center [371, 204] width 12 height 12
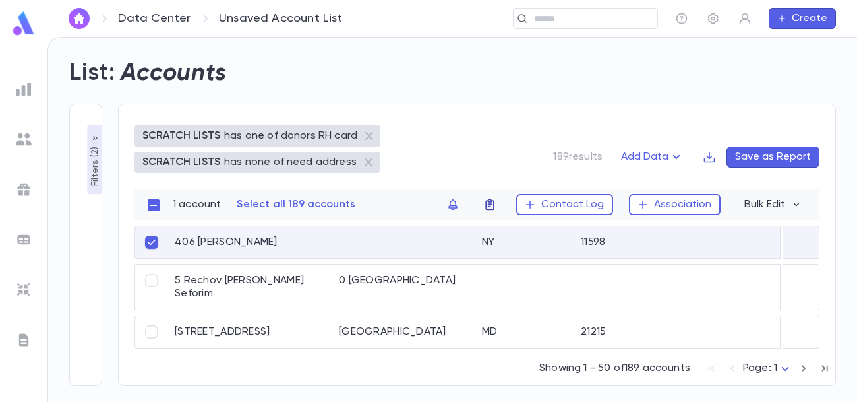
click at [492, 206] on icon "button" at bounding box center [489, 204] width 13 height 13
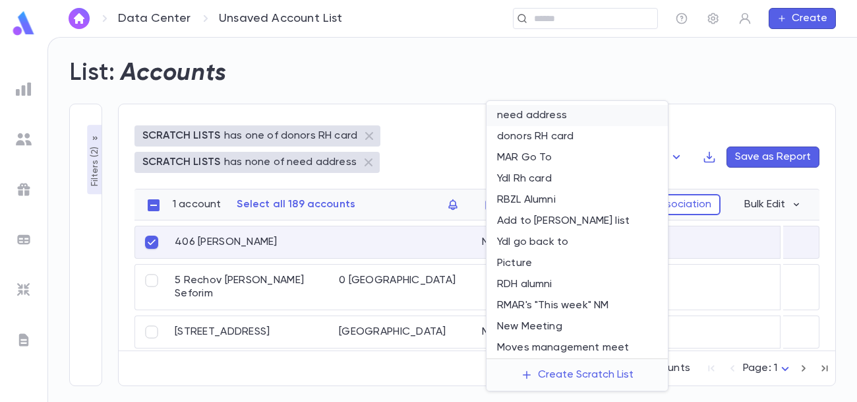
click at [548, 117] on li "need address" at bounding box center [577, 115] width 181 height 21
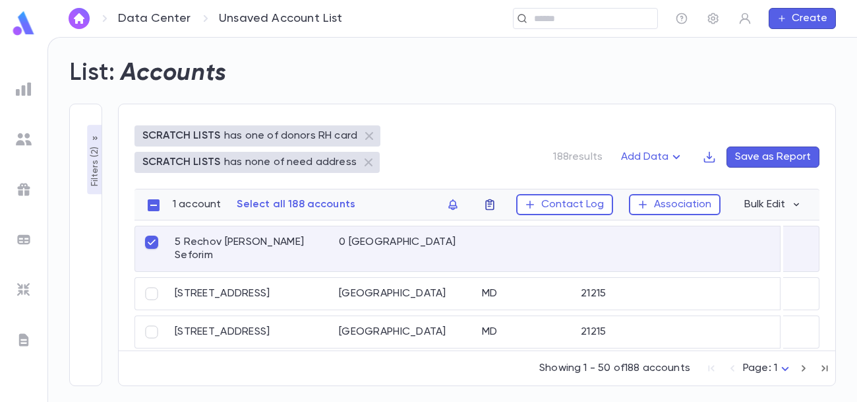
click at [491, 209] on icon "button" at bounding box center [489, 204] width 9 height 11
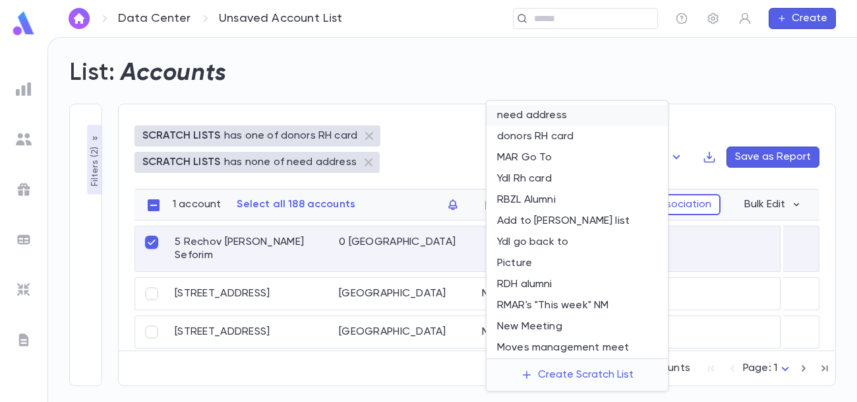
click at [548, 120] on li "need address" at bounding box center [577, 115] width 181 height 21
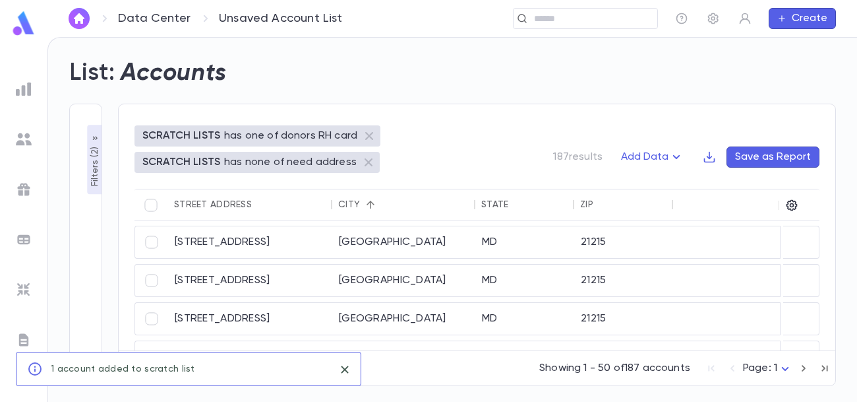
click at [500, 201] on div "State" at bounding box center [494, 204] width 27 height 11
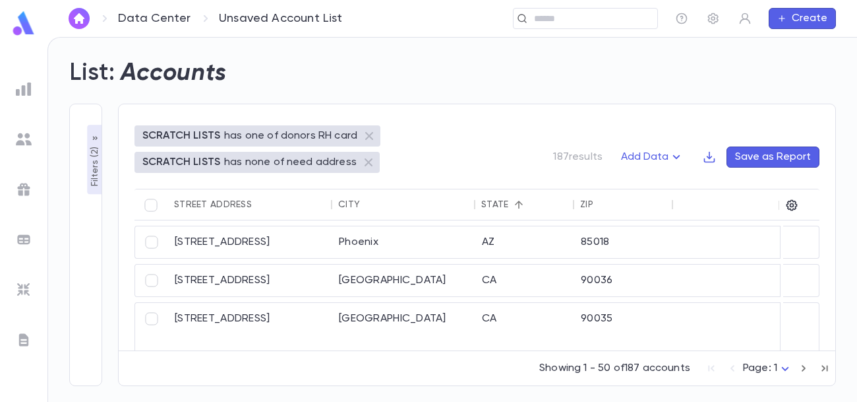
click at [515, 206] on icon "Sort" at bounding box center [519, 204] width 12 height 12
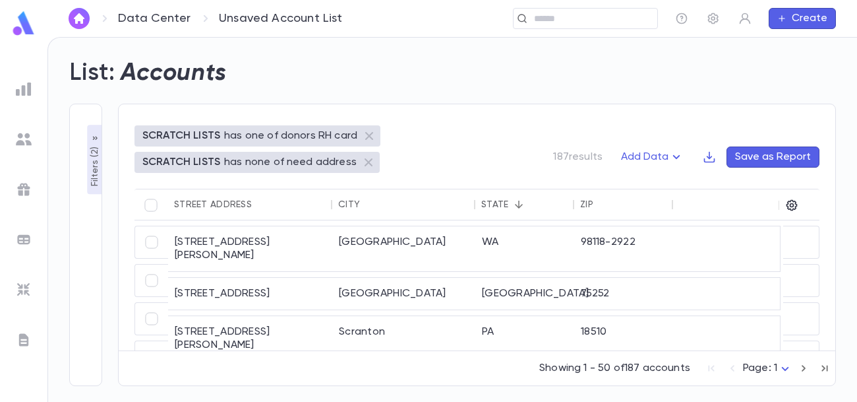
click at [605, 200] on icon "Sort" at bounding box center [604, 204] width 12 height 12
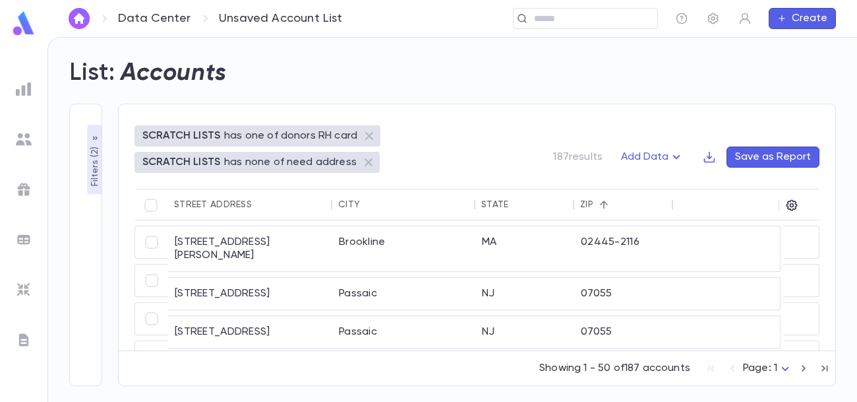
click at [601, 206] on icon "Sort" at bounding box center [604, 204] width 12 height 12
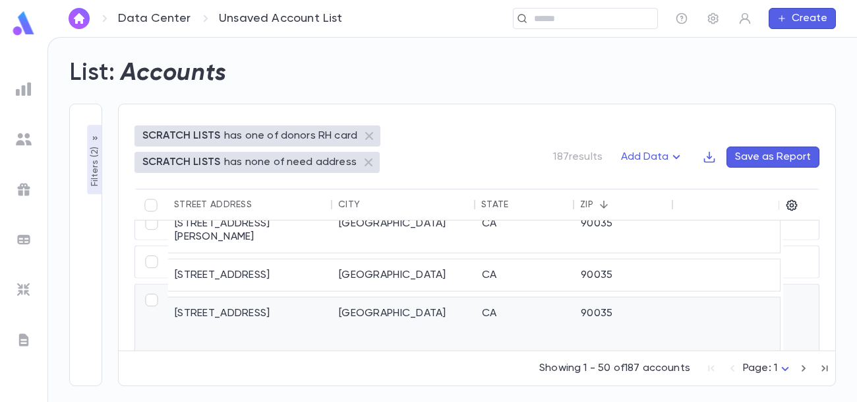
scroll to position [140, 0]
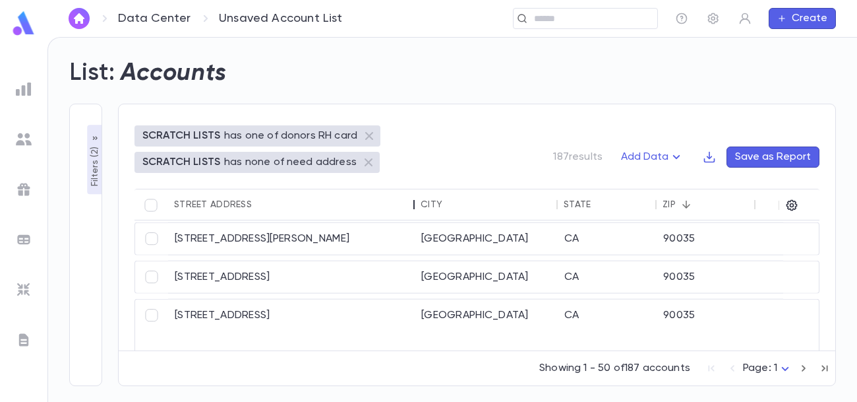
drag, startPoint x: 329, startPoint y: 204, endPoint x: 411, endPoint y: 214, distance: 83.0
click at [411, 214] on div at bounding box center [414, 205] width 16 height 32
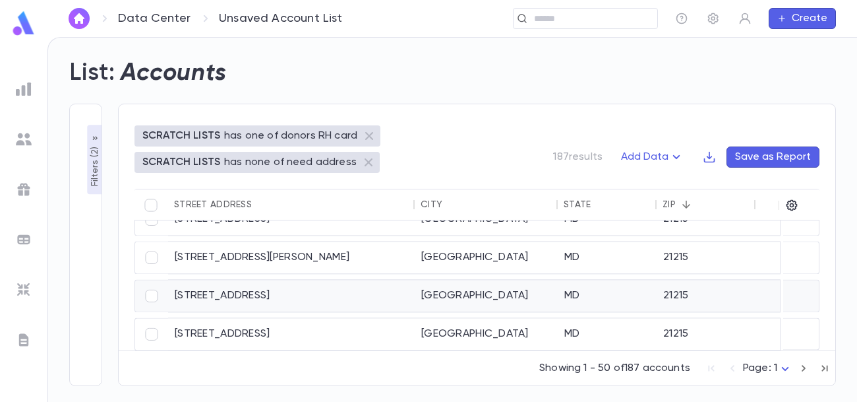
scroll to position [1540, 0]
click at [805, 371] on icon "button" at bounding box center [804, 368] width 15 height 16
click at [802, 366] on icon "button" at bounding box center [804, 368] width 4 height 7
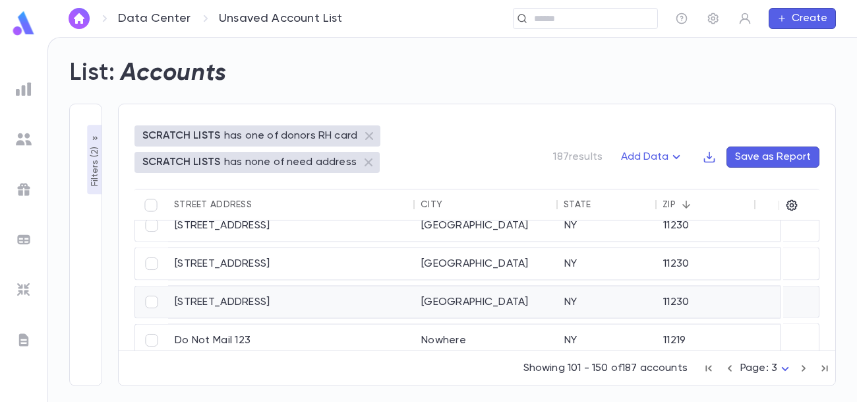
scroll to position [1546, 0]
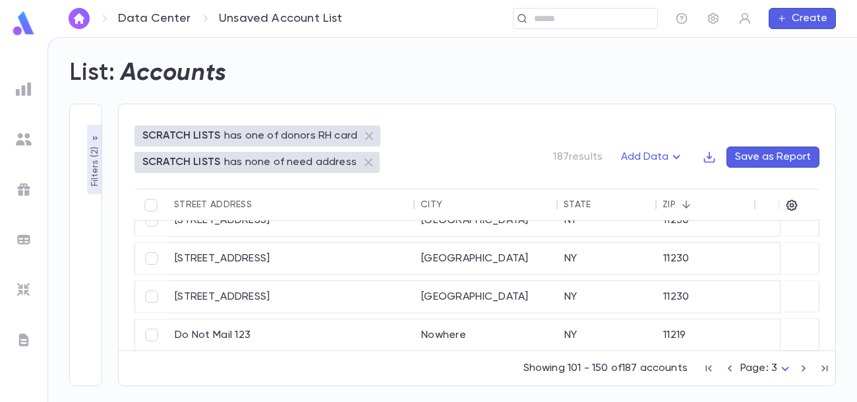
click at [803, 367] on icon "button" at bounding box center [804, 368] width 4 height 7
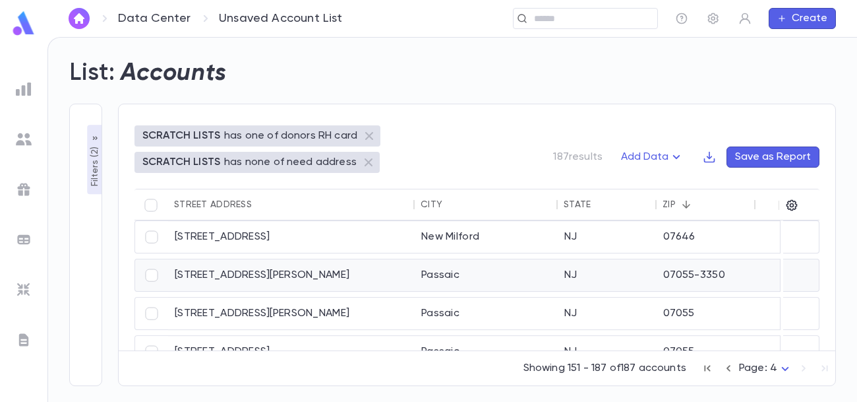
scroll to position [1118, 0]
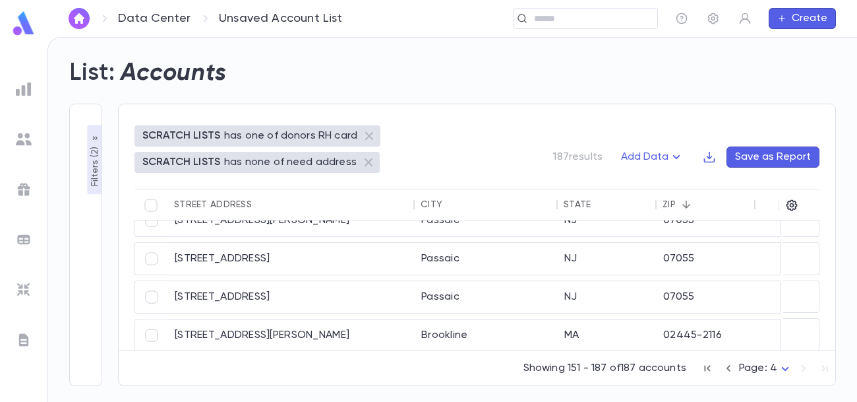
click at [710, 368] on icon "button" at bounding box center [707, 368] width 15 height 16
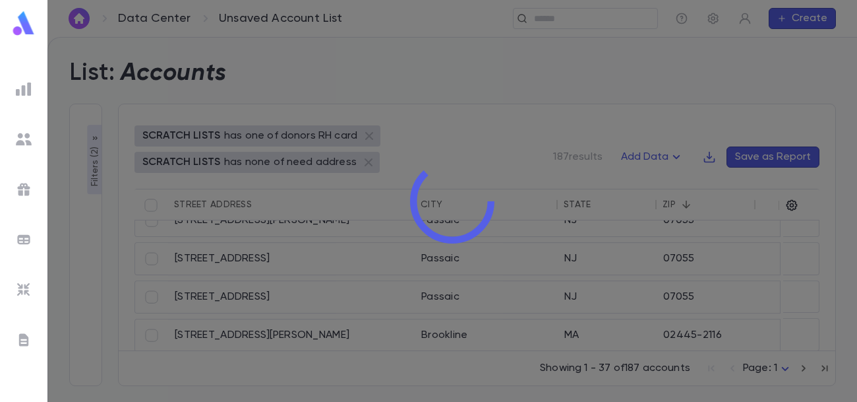
scroll to position [1113, 0]
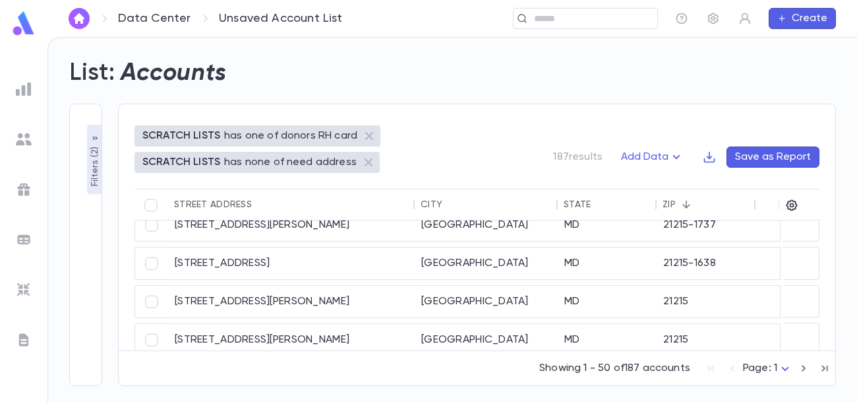
click at [209, 205] on div "Street Address" at bounding box center [213, 204] width 78 height 11
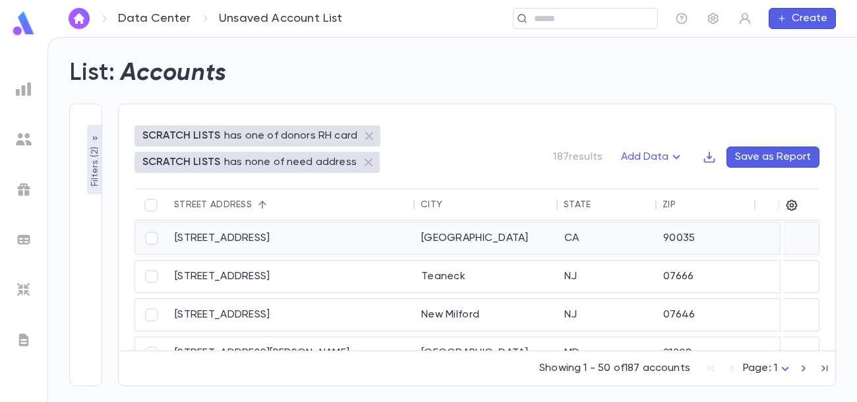
scroll to position [0, 0]
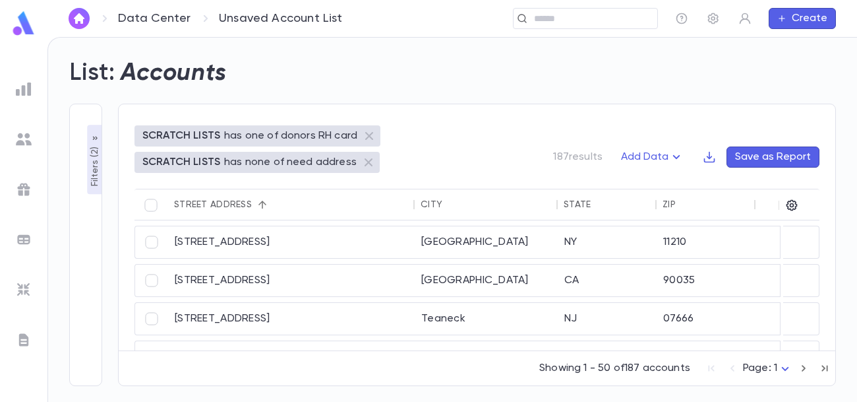
click at [258, 204] on icon "Sort" at bounding box center [262, 204] width 12 height 12
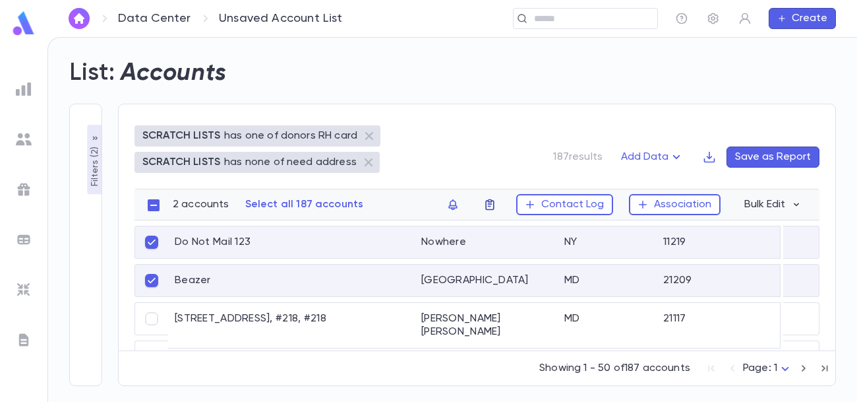
click at [494, 206] on icon "button" at bounding box center [489, 204] width 9 height 11
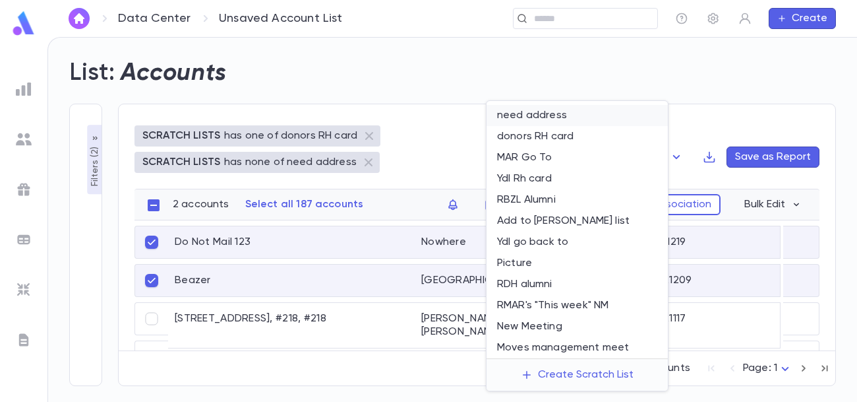
click at [539, 118] on li "need address" at bounding box center [577, 115] width 181 height 21
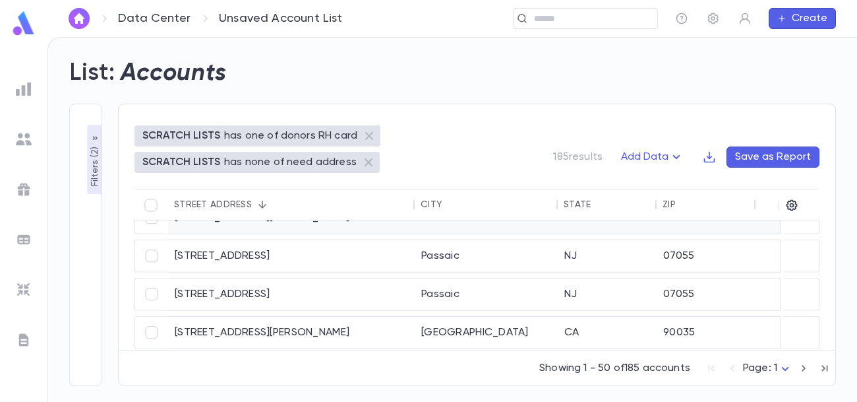
scroll to position [90, 0]
click at [20, 25] on img at bounding box center [24, 24] width 26 height 26
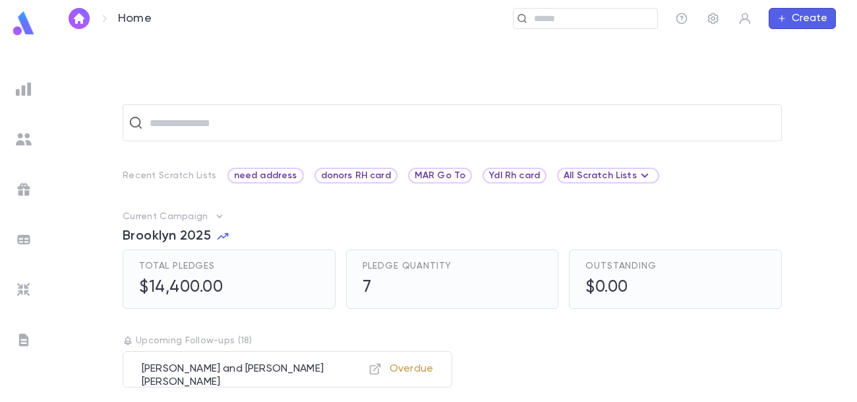
click at [19, 82] on img at bounding box center [24, 89] width 16 height 16
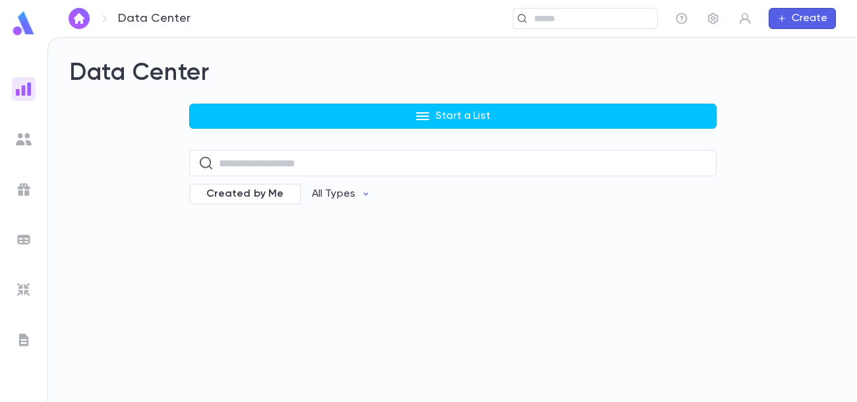
click at [22, 19] on img at bounding box center [24, 24] width 26 height 26
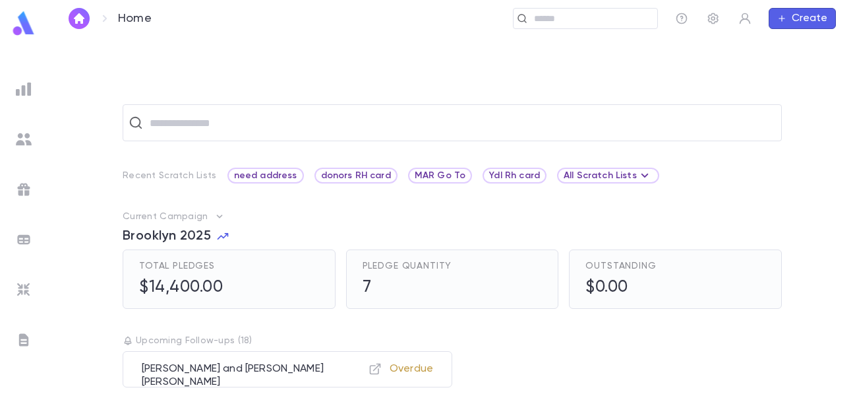
click at [30, 32] on img at bounding box center [24, 24] width 26 height 26
click at [26, 96] on img at bounding box center [24, 89] width 16 height 16
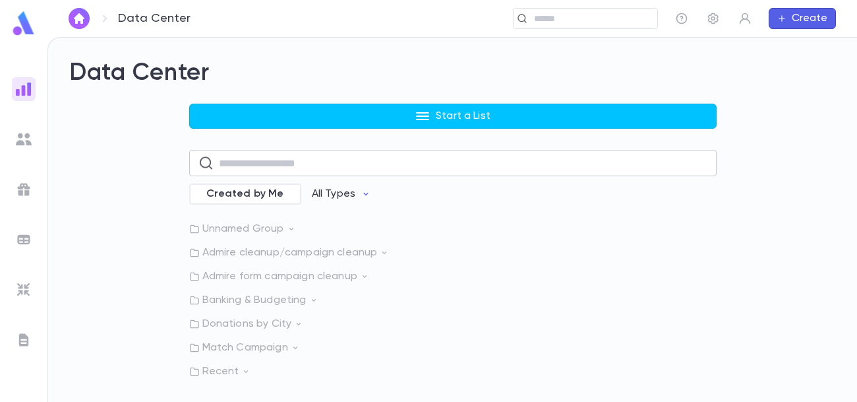
click at [334, 167] on input "text" at bounding box center [463, 163] width 489 height 26
type input "****"
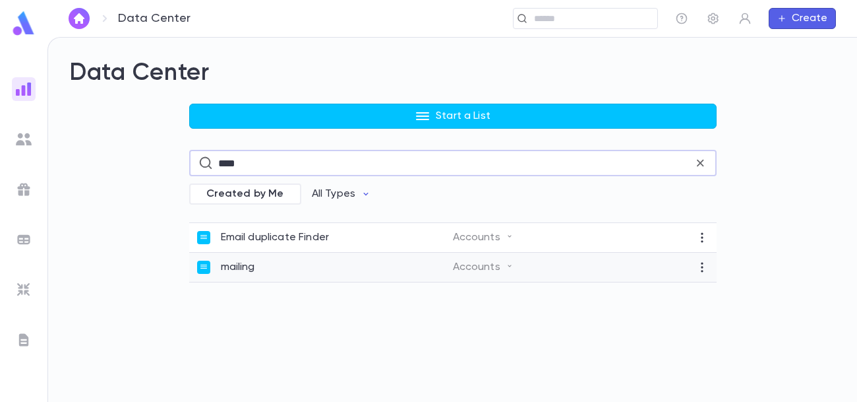
click at [287, 265] on div "mailing" at bounding box center [325, 266] width 256 height 13
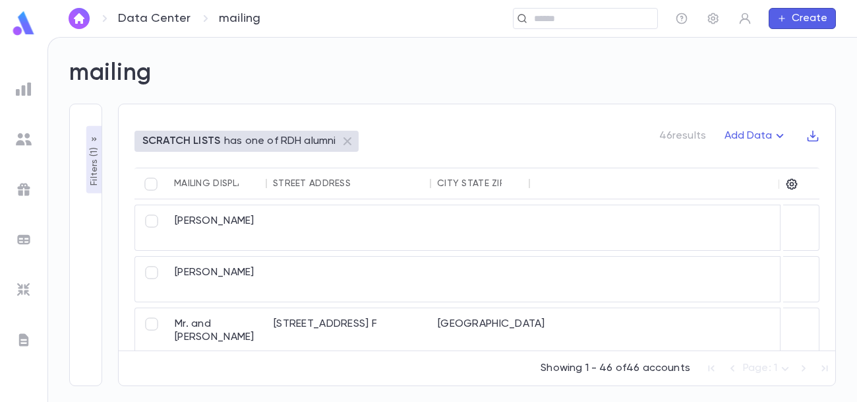
click at [97, 159] on p "Filters ( 1 )" at bounding box center [94, 164] width 13 height 41
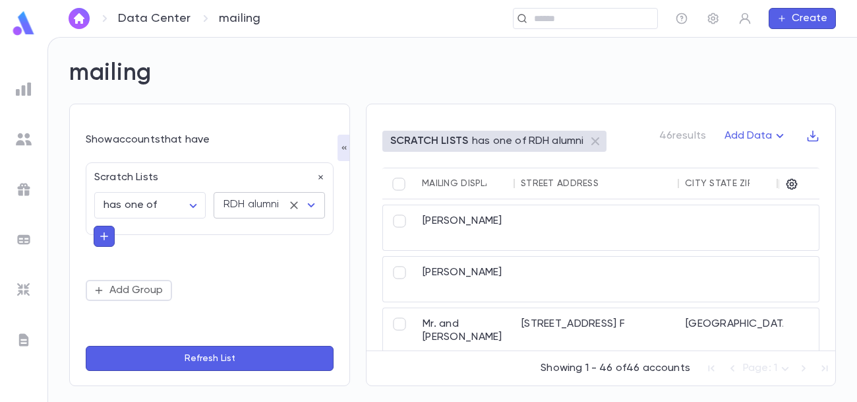
click at [315, 207] on icon "Open" at bounding box center [311, 205] width 16 height 16
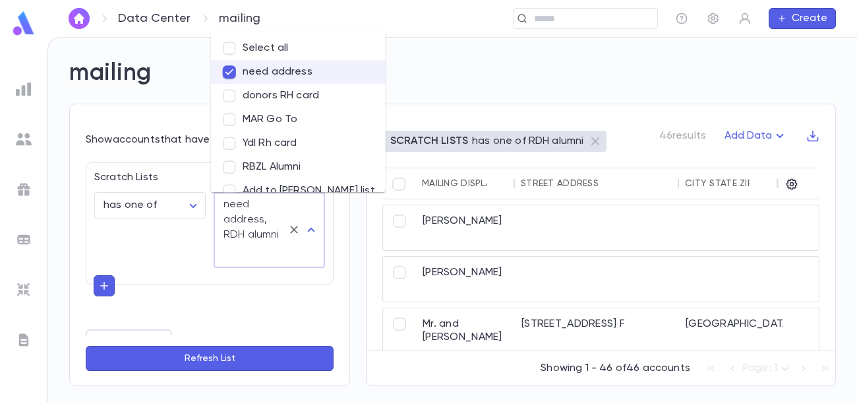
scroll to position [81, 0]
click at [237, 363] on button "Refresh List" at bounding box center [210, 358] width 248 height 25
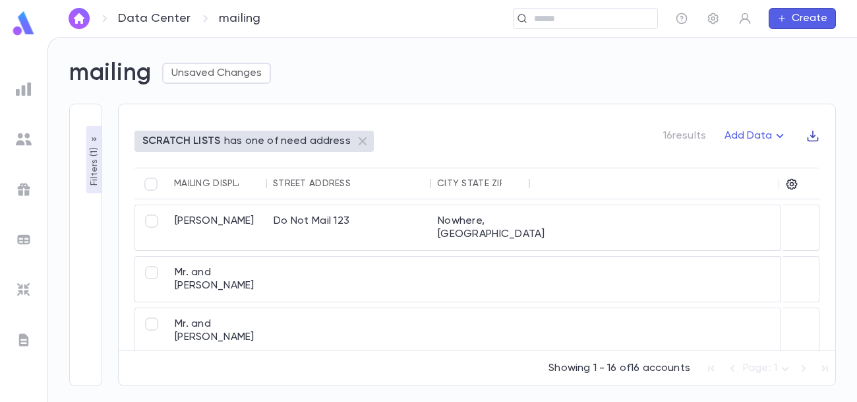
click at [814, 136] on icon "button" at bounding box center [813, 136] width 11 height 11
click at [808, 164] on li "Download CSV" at bounding box center [801, 161] width 95 height 21
click at [795, 185] on icon "button" at bounding box center [792, 184] width 11 height 11
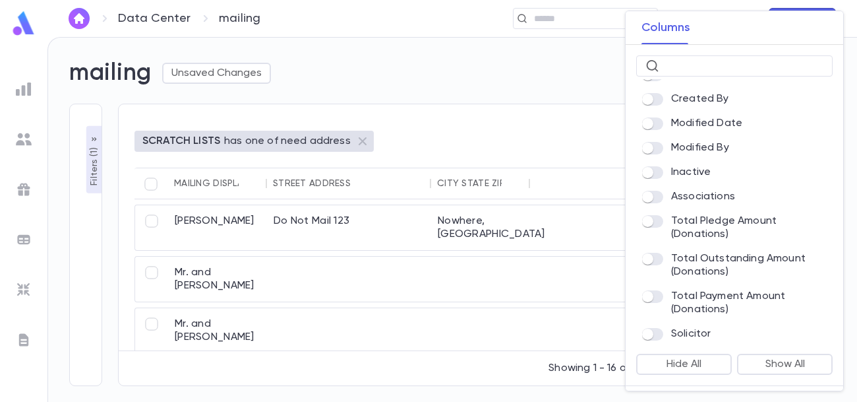
scroll to position [47, 0]
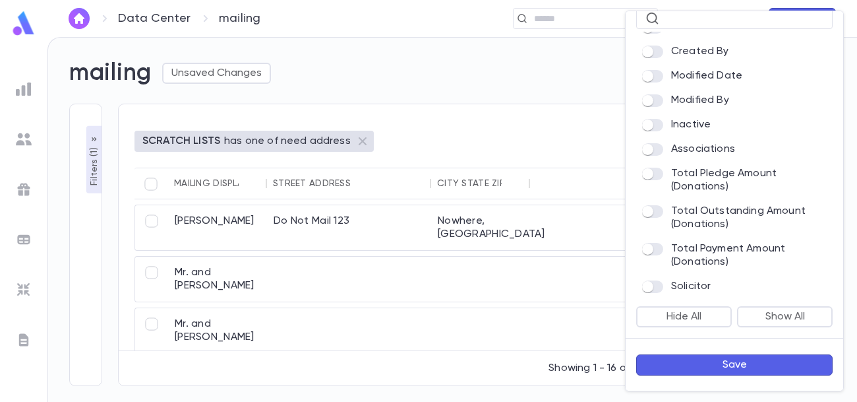
click at [738, 367] on button "Save" at bounding box center [734, 364] width 196 height 21
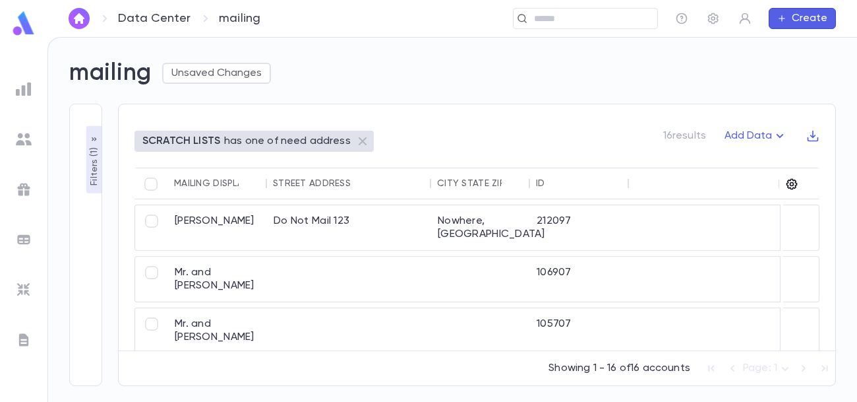
click at [795, 186] on icon "button" at bounding box center [792, 184] width 11 height 11
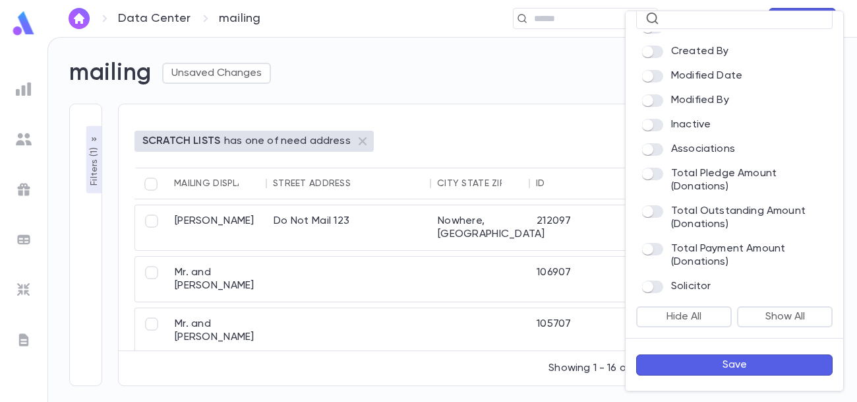
click at [728, 369] on button "Save" at bounding box center [734, 364] width 196 height 21
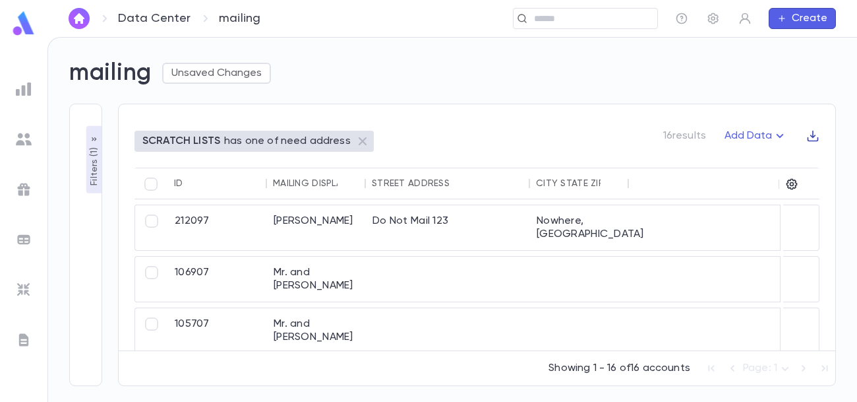
click at [812, 130] on icon "button" at bounding box center [812, 135] width 13 height 13
click at [812, 157] on li "Download CSV" at bounding box center [801, 161] width 95 height 21
